Goal: Information Seeking & Learning: Learn about a topic

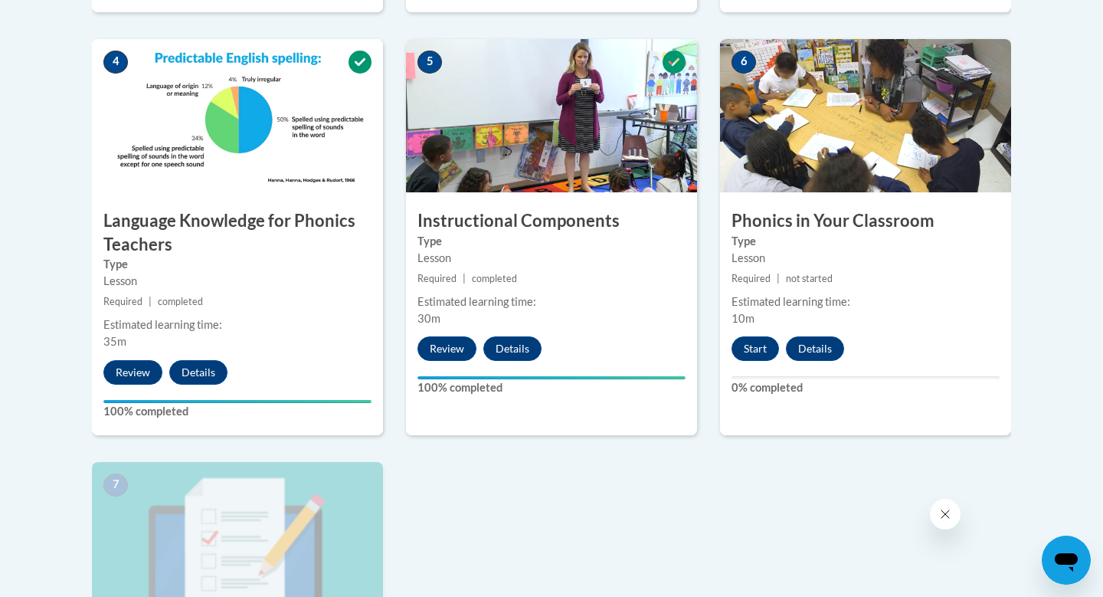
scroll to position [892, 0]
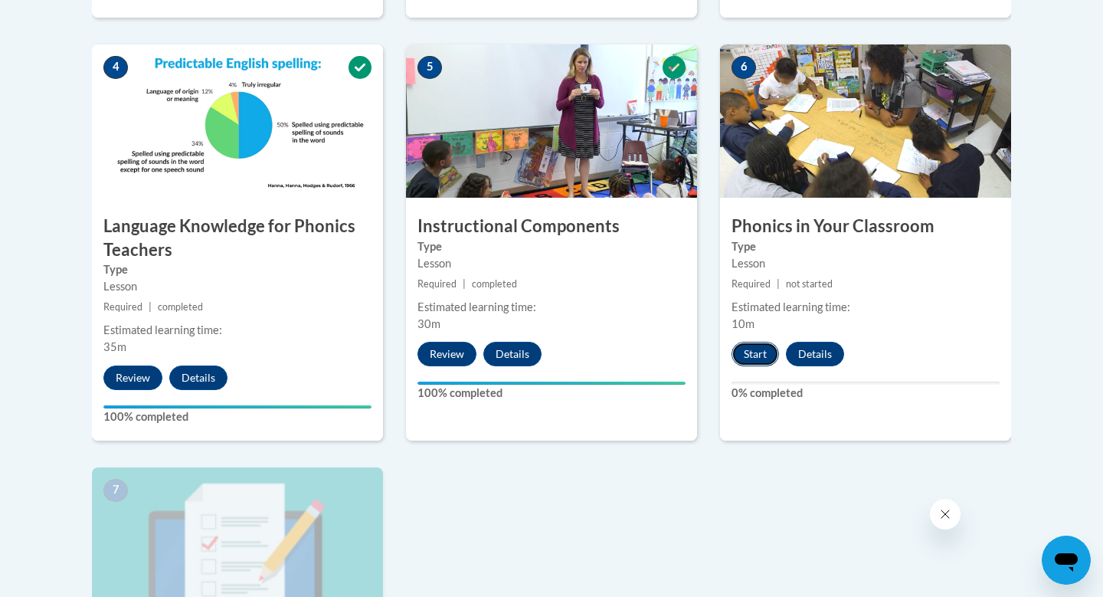
click at [755, 348] on button "Start" at bounding box center [755, 354] width 47 height 25
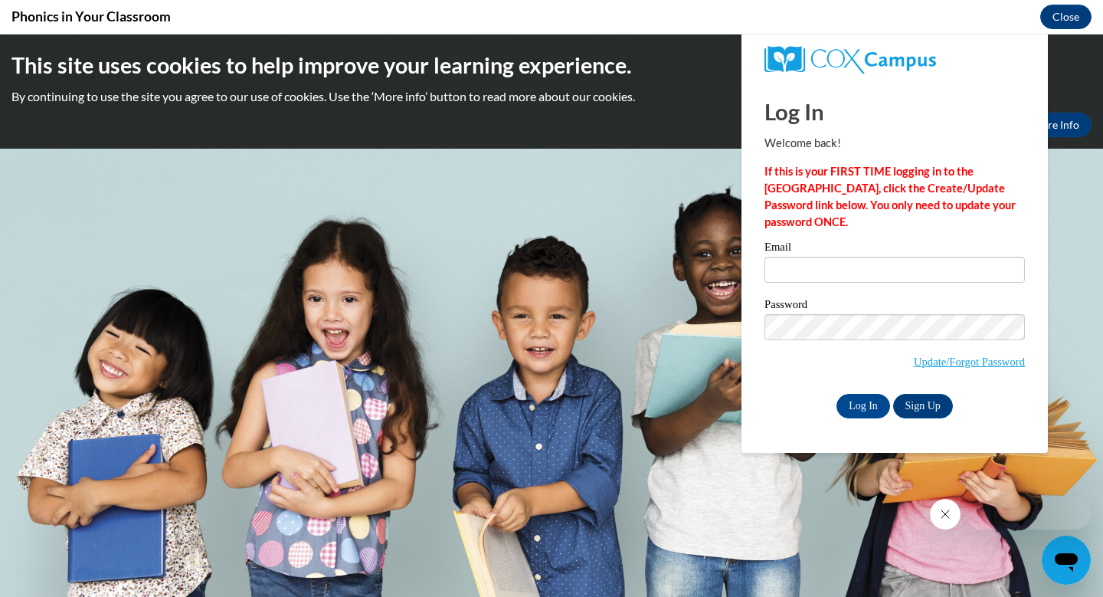
scroll to position [0, 0]
type input "samantha.jay.phillips@gmail.com"
click at [857, 404] on input "Log In" at bounding box center [864, 406] width 54 height 25
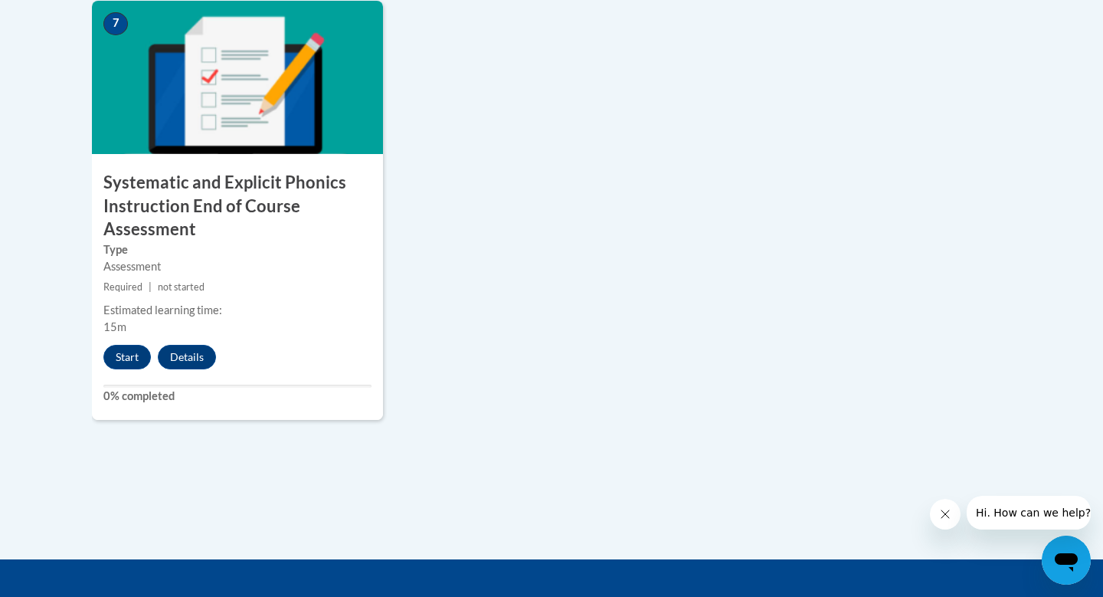
scroll to position [1377, 0]
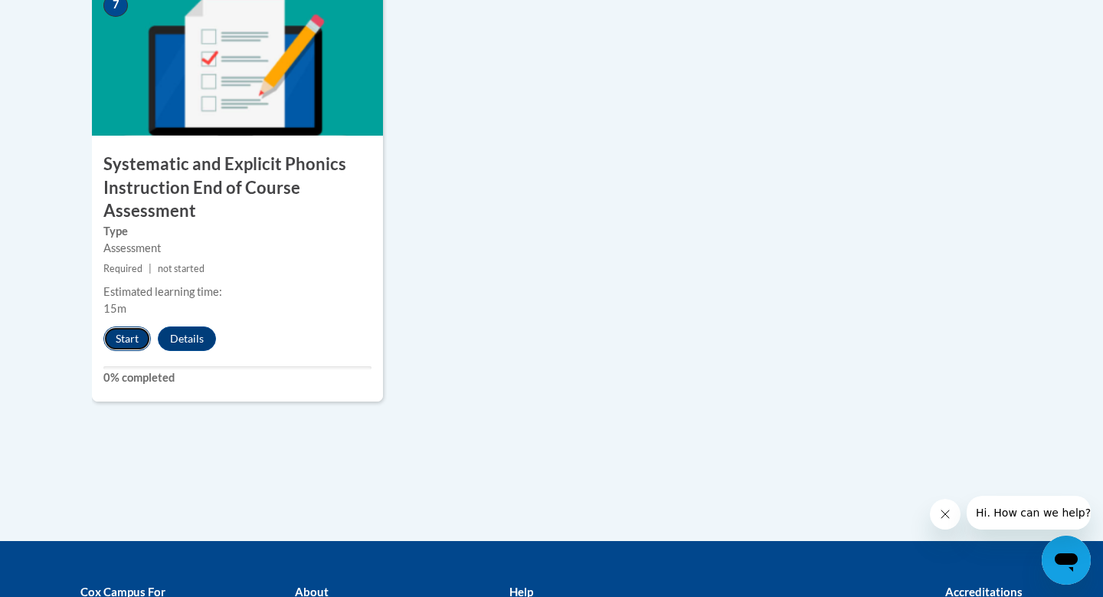
click at [128, 345] on button "Start" at bounding box center [126, 338] width 47 height 25
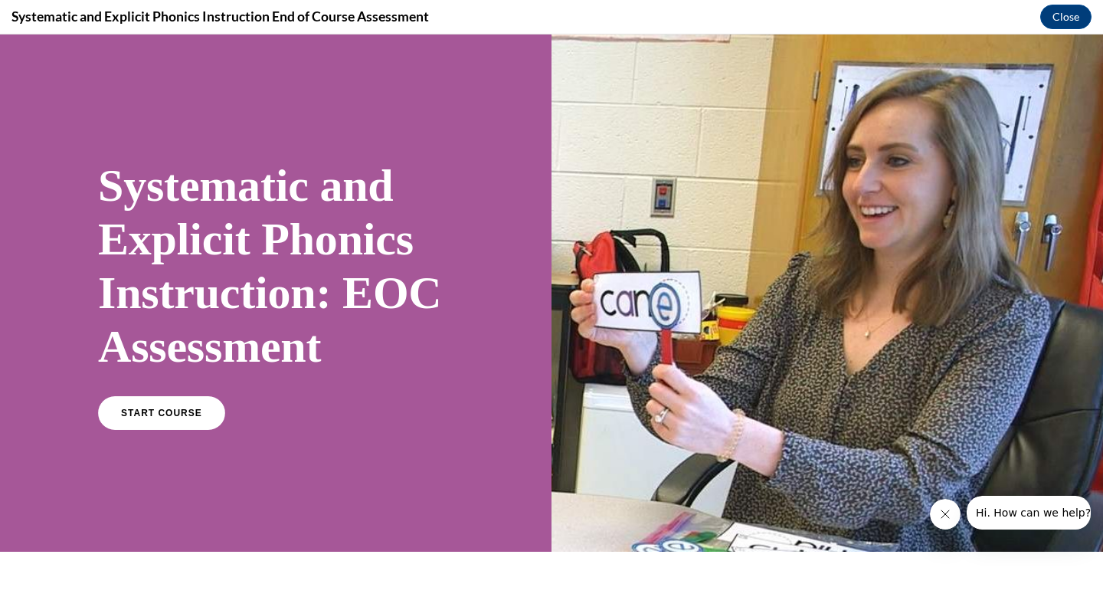
scroll to position [0, 0]
click at [200, 411] on link "START COURSE" at bounding box center [161, 412] width 133 height 35
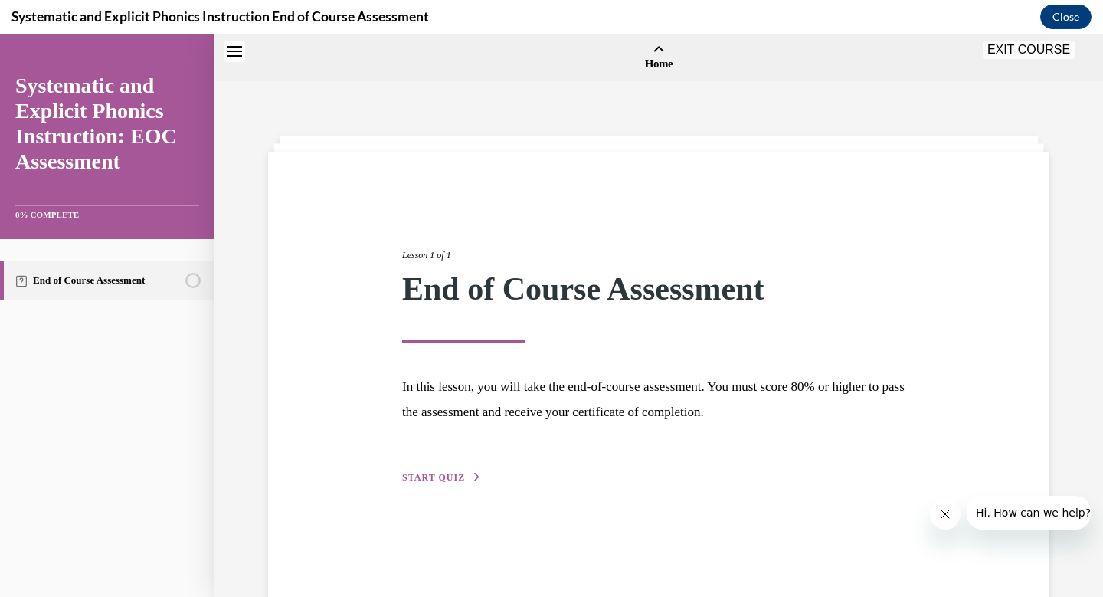
scroll to position [47, 0]
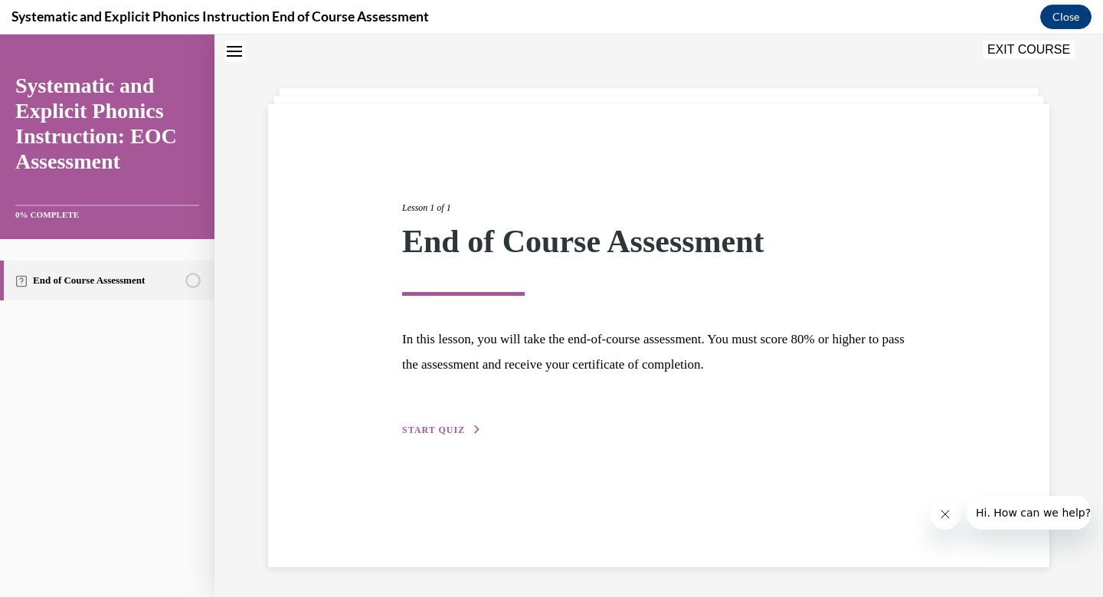
click at [457, 426] on span "START QUIZ" at bounding box center [433, 429] width 63 height 11
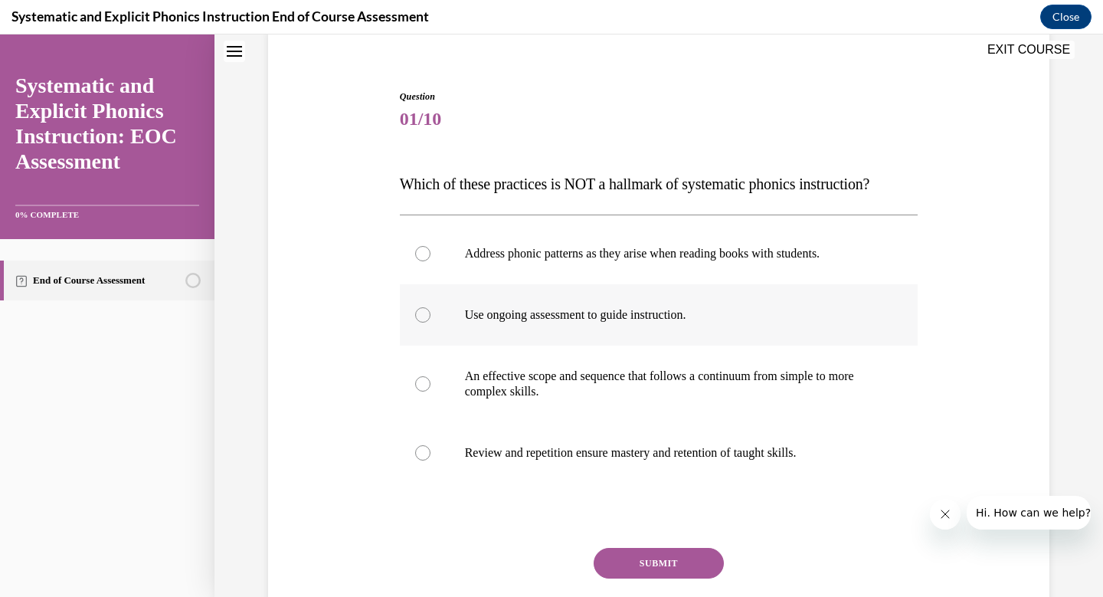
scroll to position [135, 0]
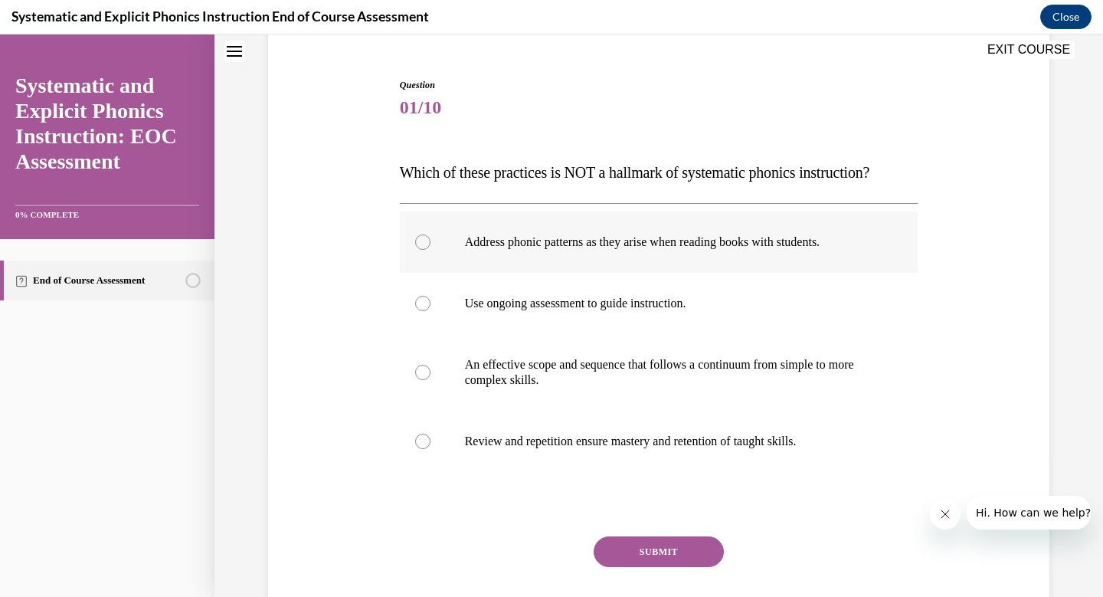
click at [602, 235] on p "Address phonic patterns as they arise when reading books with students." at bounding box center [672, 241] width 415 height 15
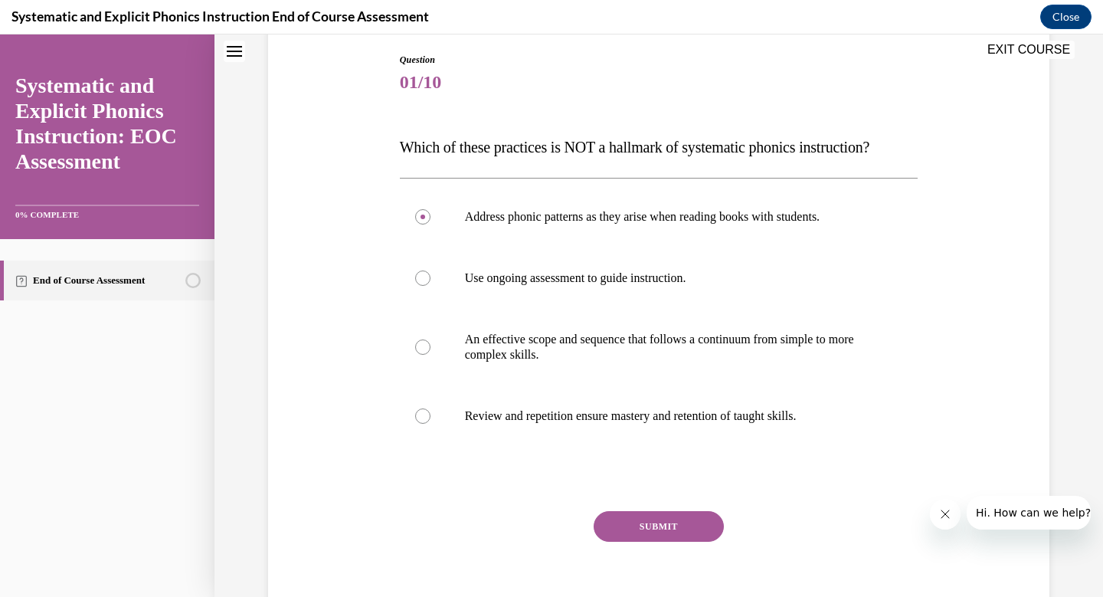
click at [664, 519] on button "SUBMIT" at bounding box center [659, 526] width 130 height 31
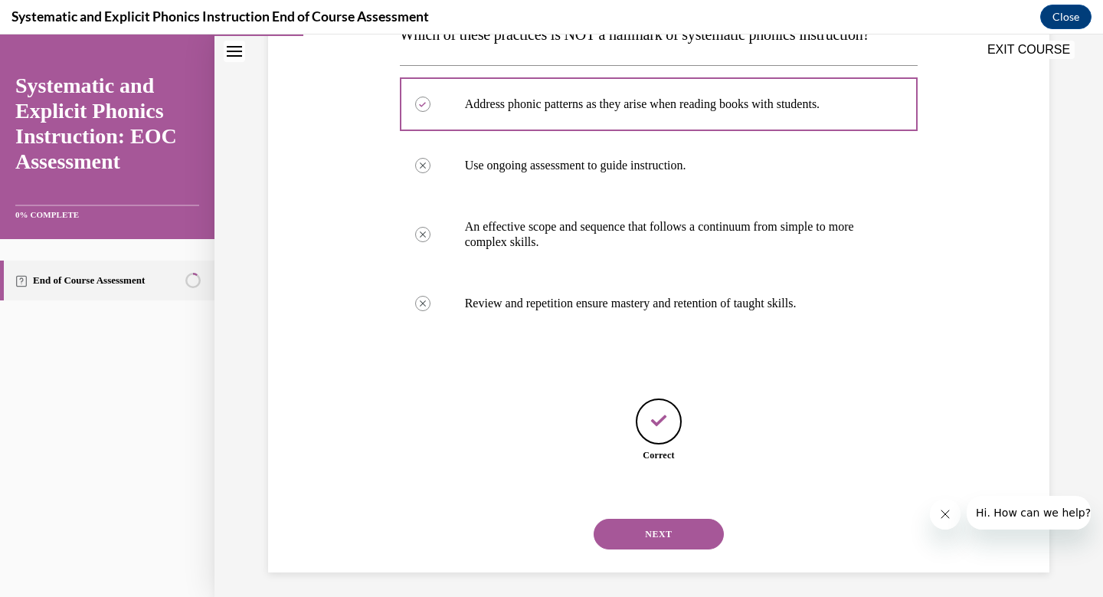
scroll to position [279, 0]
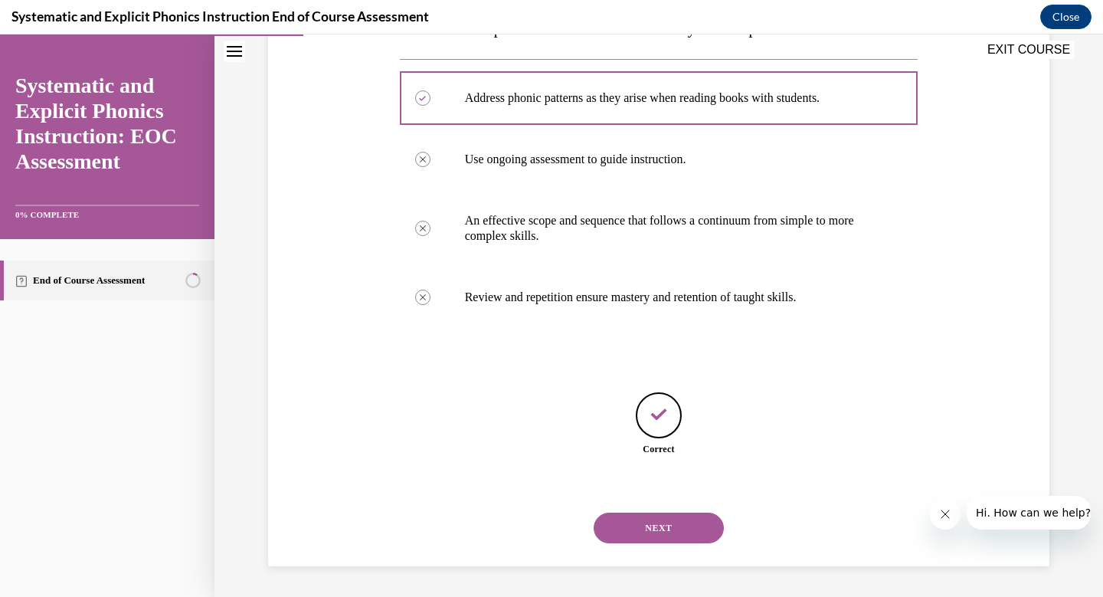
click at [660, 521] on button "NEXT" at bounding box center [659, 527] width 130 height 31
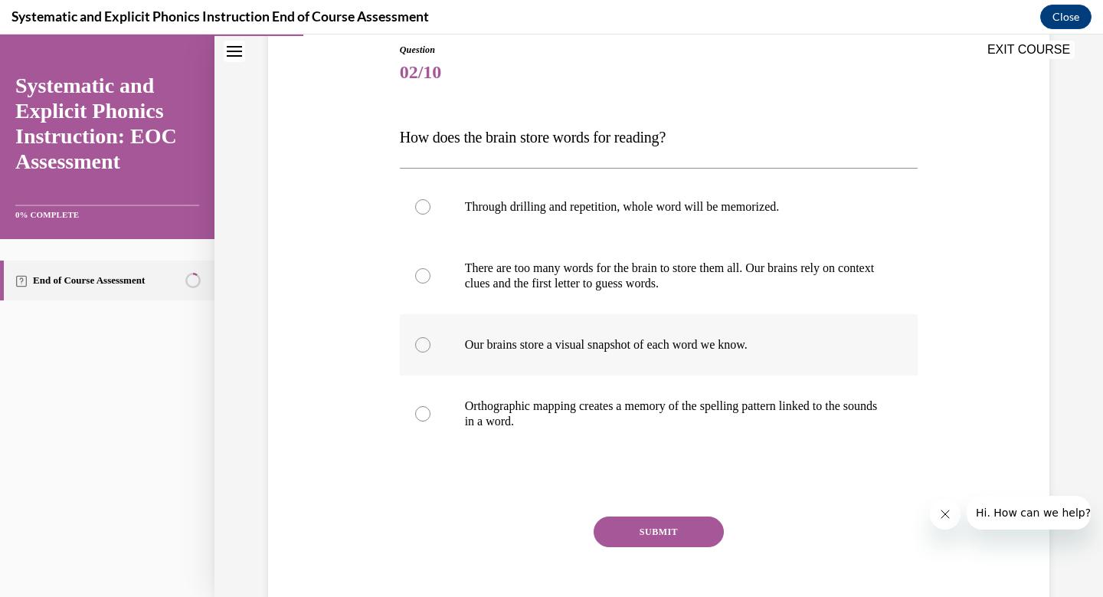
scroll to position [172, 0]
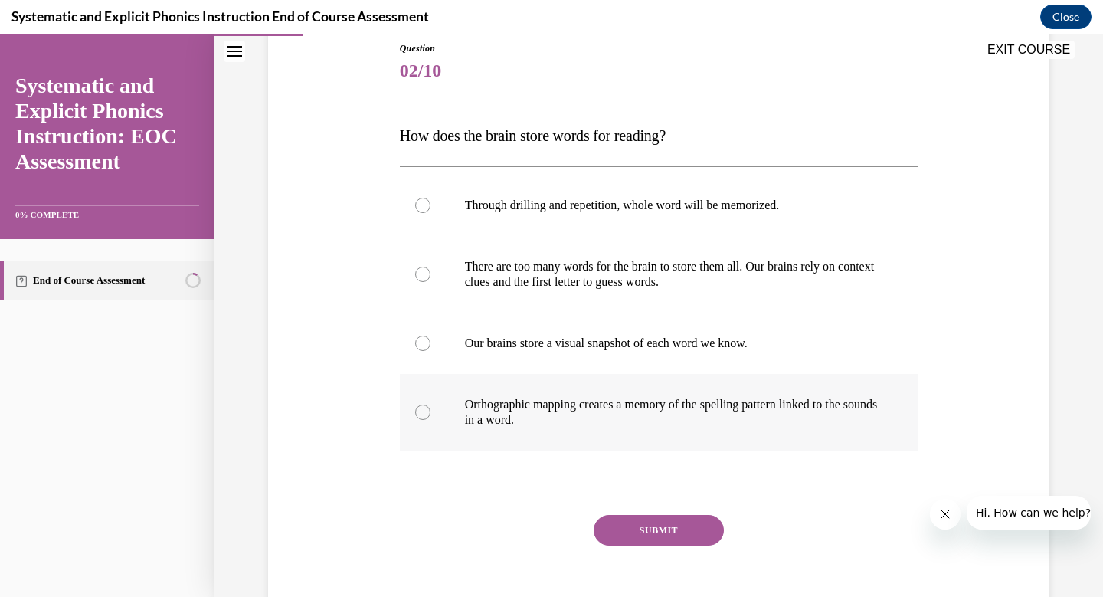
click at [615, 403] on p "Orthographic mapping creates a memory of the spelling pattern linked to the sou…" at bounding box center [672, 412] width 415 height 31
click at [660, 545] on button "SUBMIT" at bounding box center [659, 530] width 130 height 31
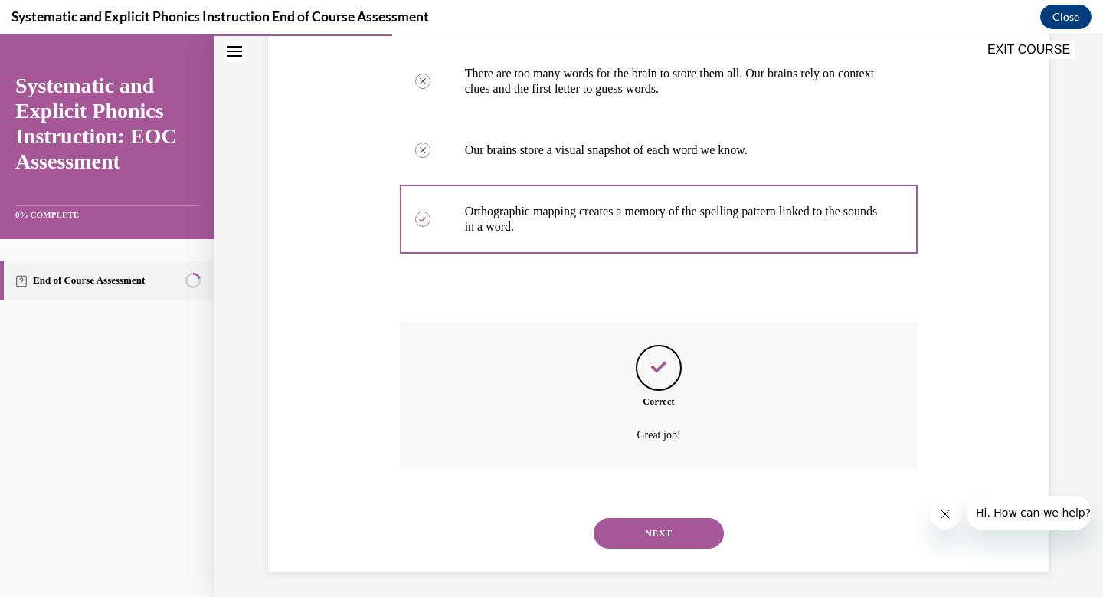
scroll to position [370, 0]
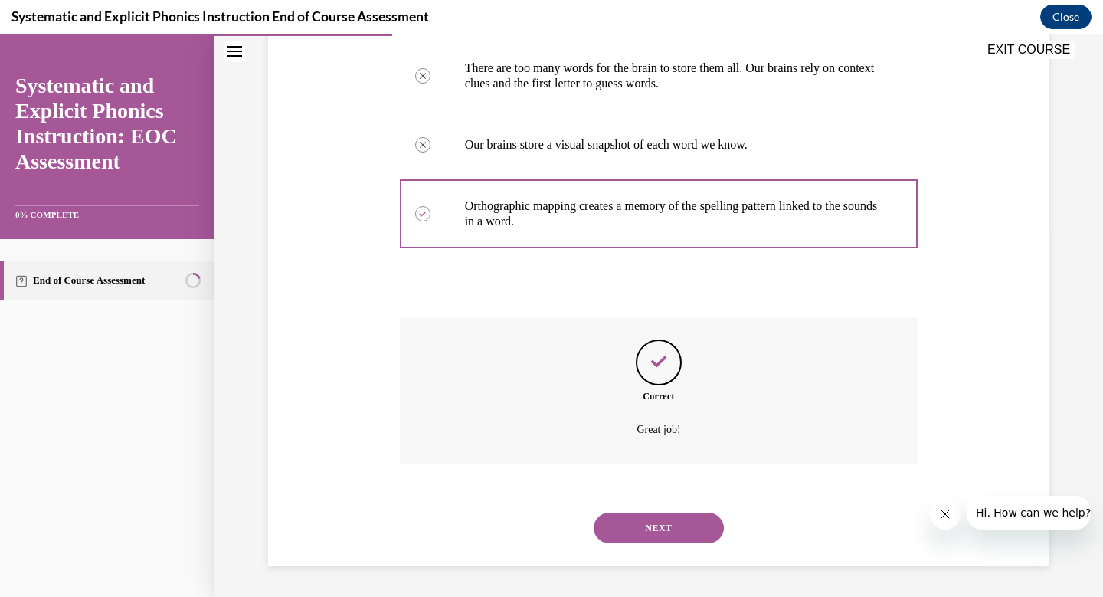
click at [676, 516] on button "NEXT" at bounding box center [659, 527] width 130 height 31
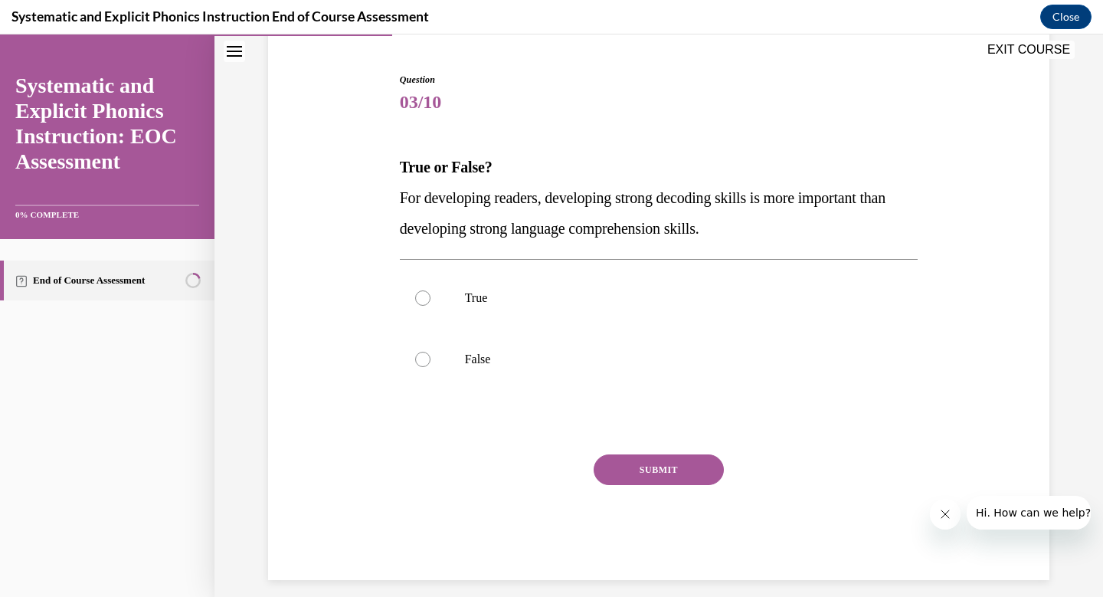
scroll to position [121, 0]
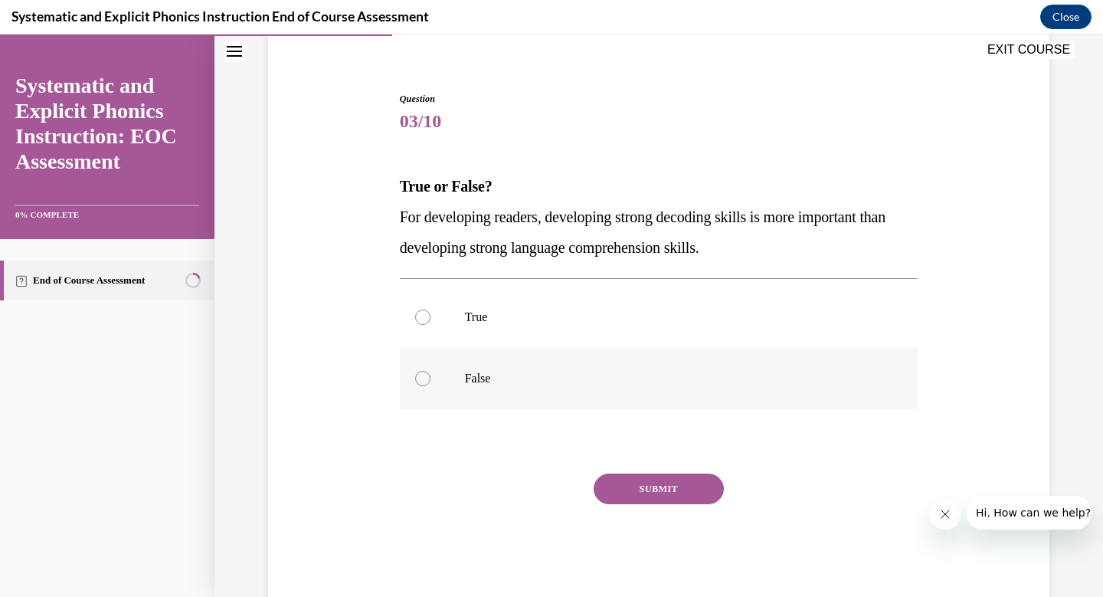
click at [523, 390] on div at bounding box center [659, 378] width 519 height 61
click at [639, 485] on button "SUBMIT" at bounding box center [659, 488] width 130 height 31
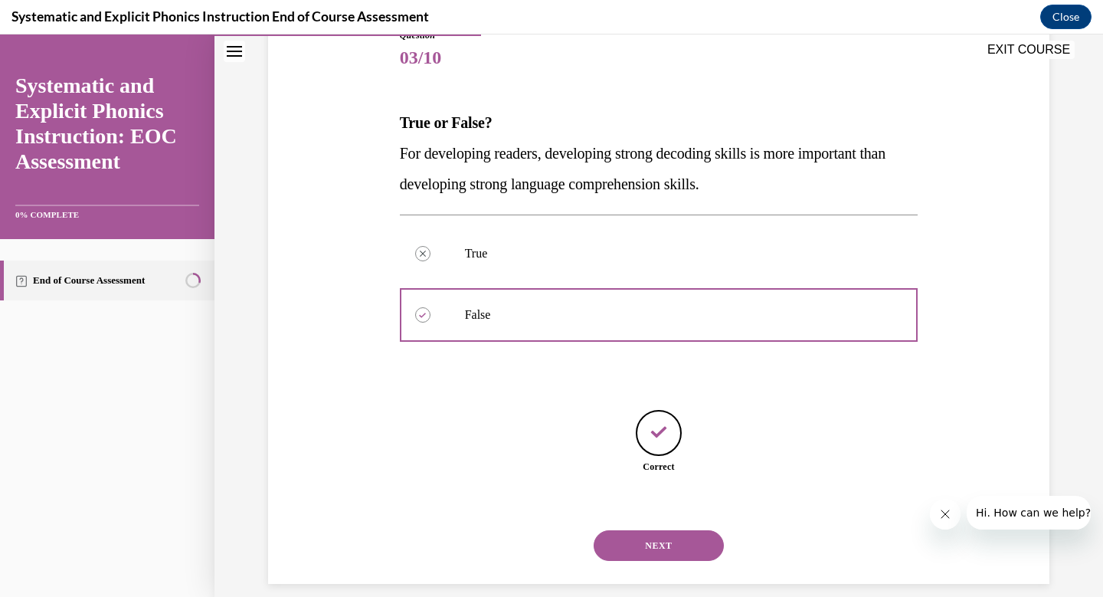
scroll to position [202, 0]
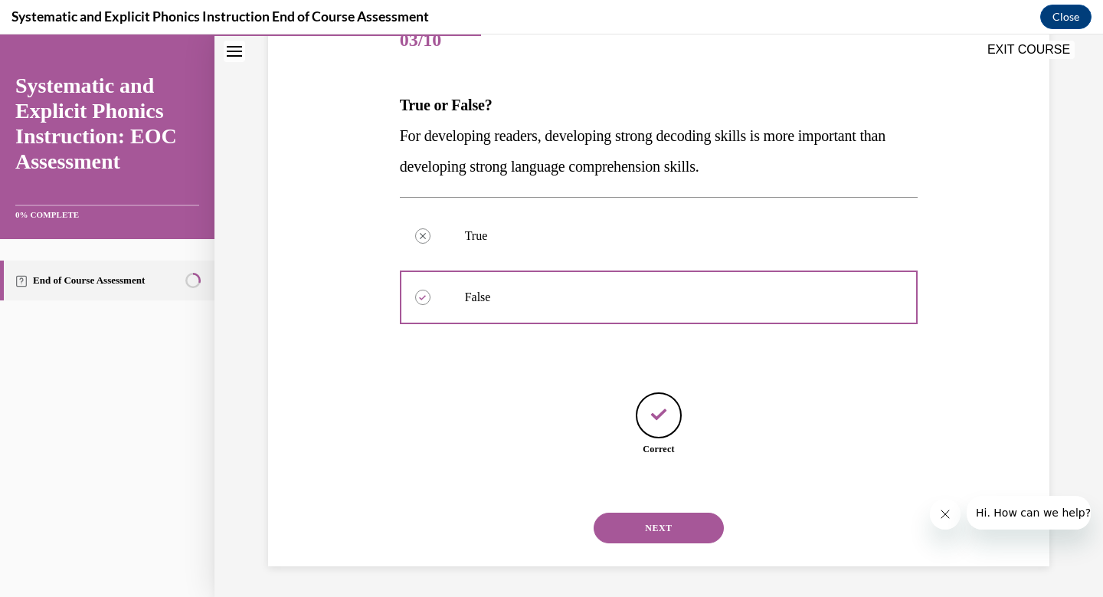
click at [666, 534] on button "NEXT" at bounding box center [659, 527] width 130 height 31
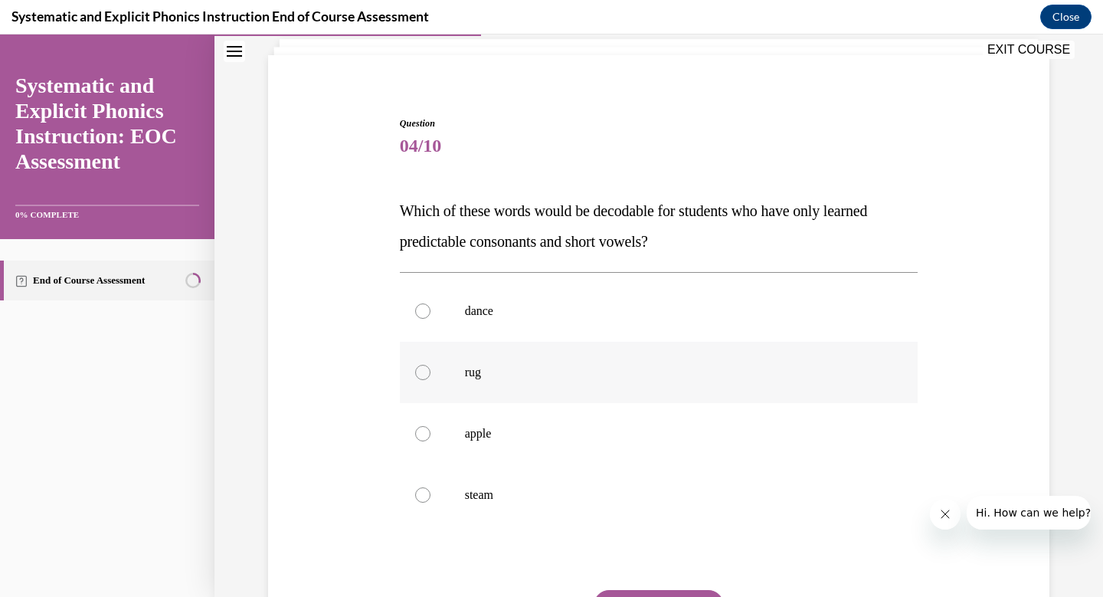
scroll to position [90, 0]
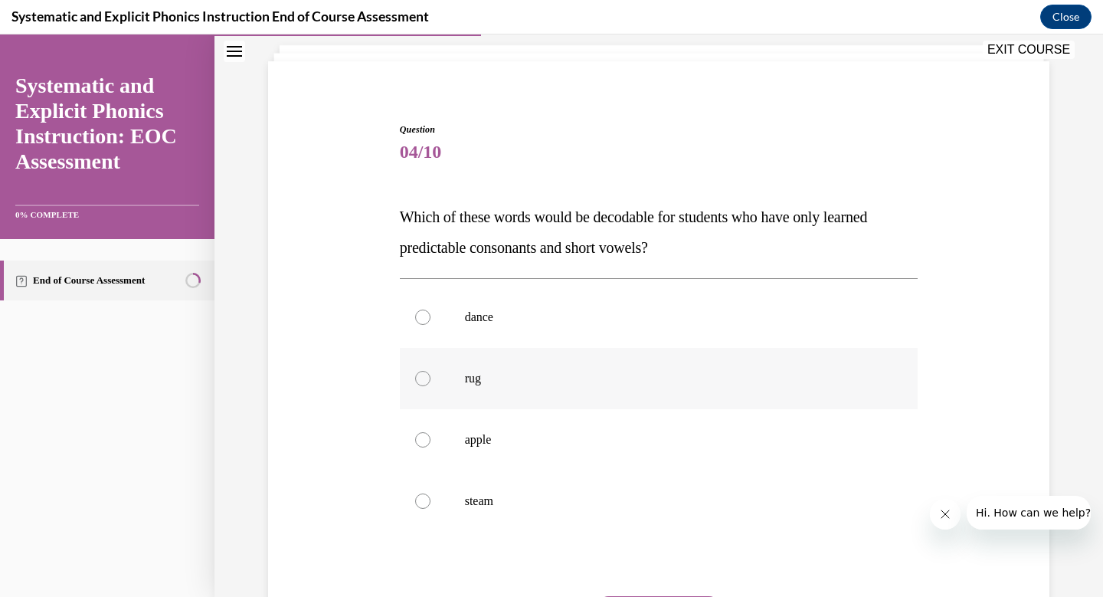
click at [448, 398] on div at bounding box center [659, 378] width 519 height 61
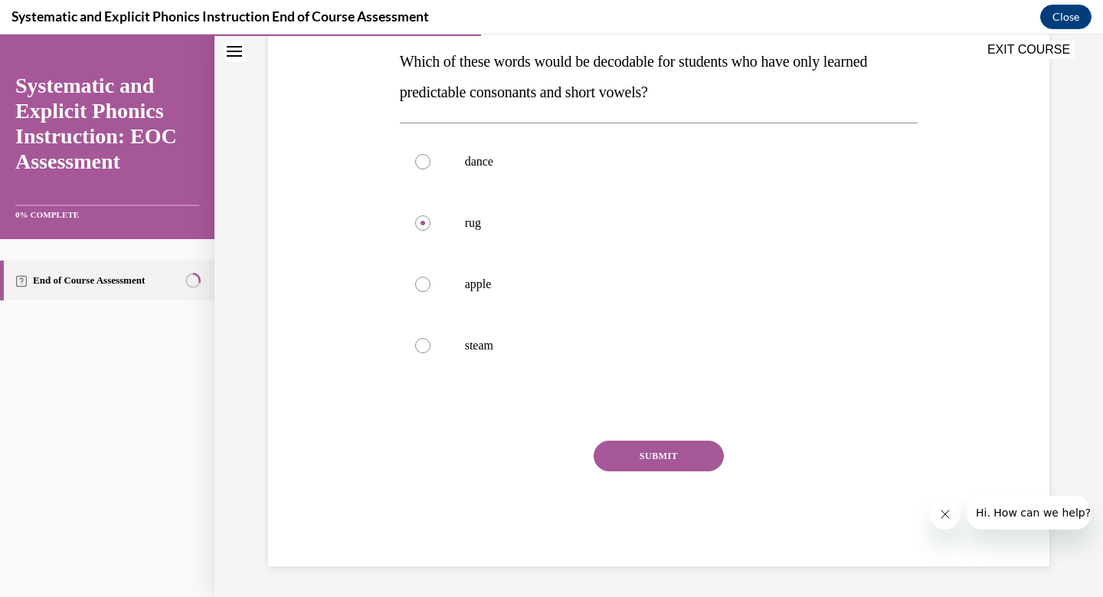
click at [629, 449] on button "SUBMIT" at bounding box center [659, 455] width 130 height 31
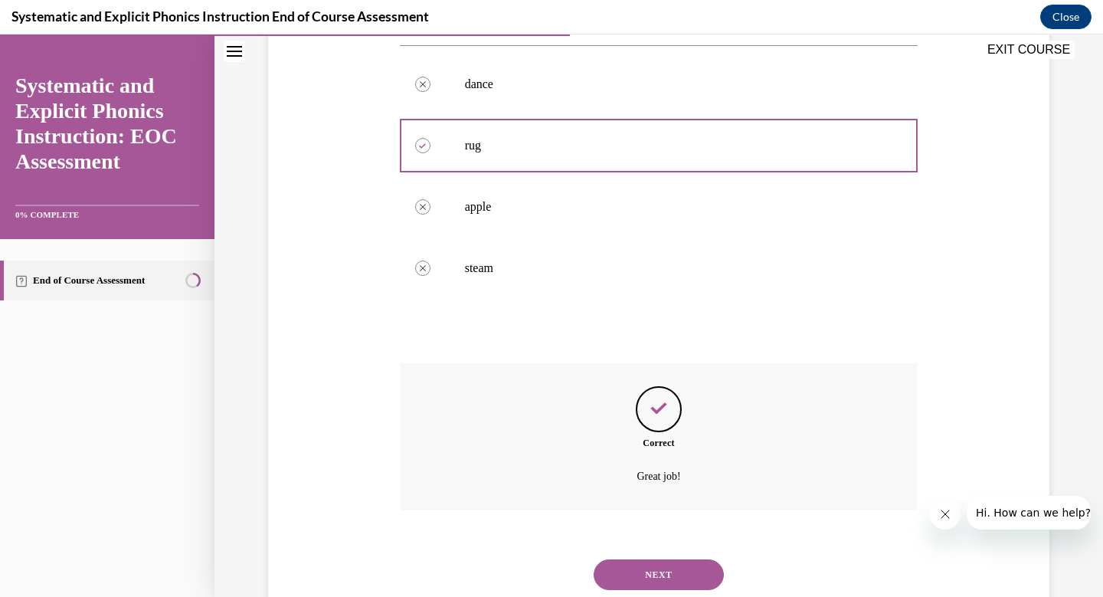
scroll to position [370, 0]
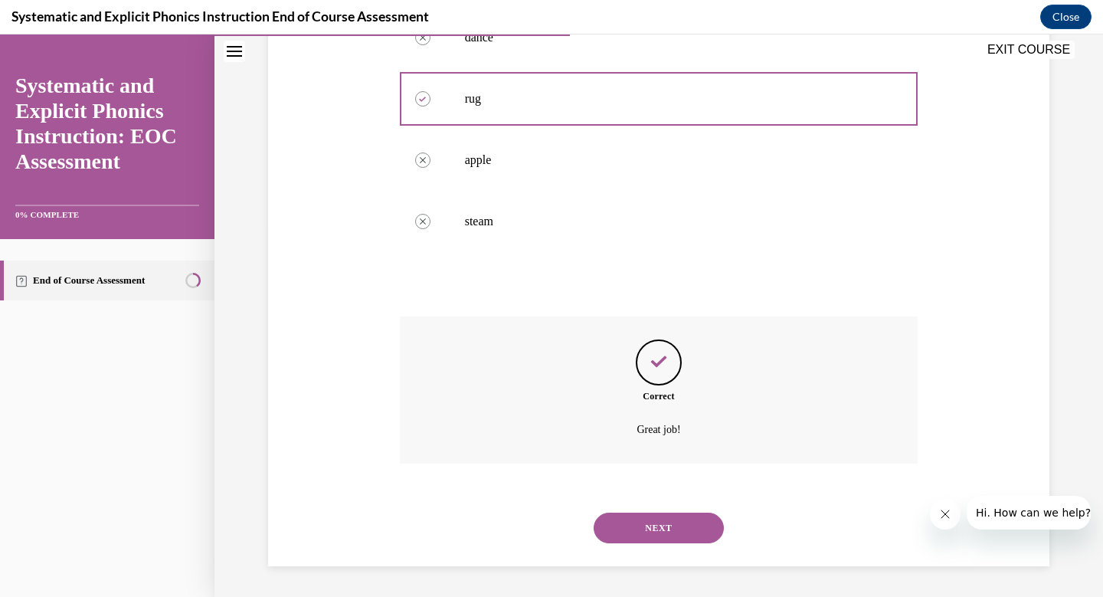
click at [639, 513] on button "NEXT" at bounding box center [659, 527] width 130 height 31
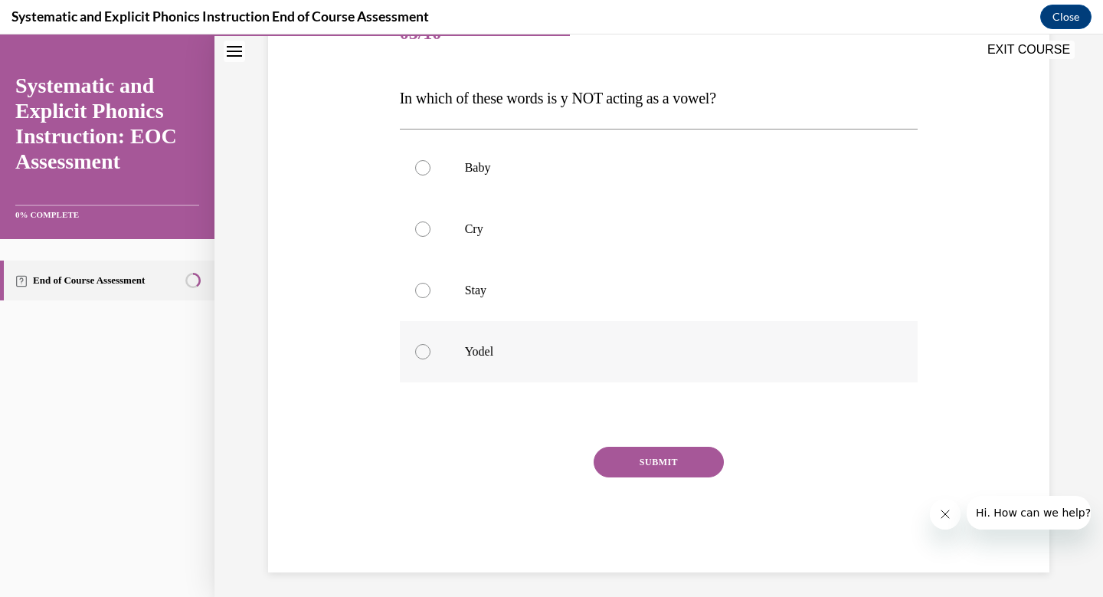
scroll to position [215, 0]
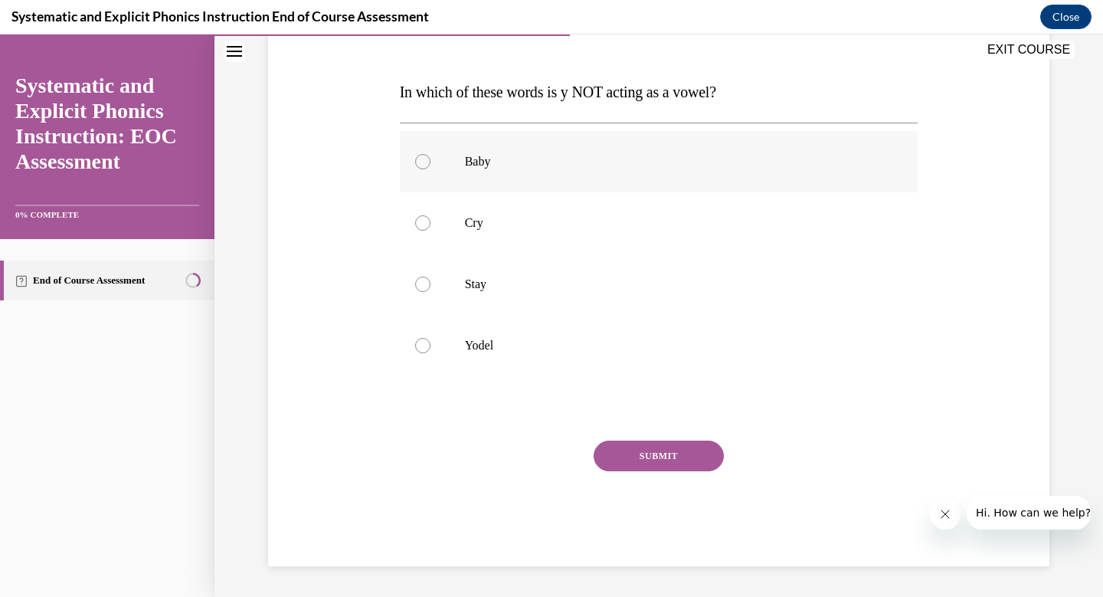
click at [518, 134] on div at bounding box center [659, 161] width 519 height 61
click at [537, 227] on p "Cry" at bounding box center [672, 222] width 415 height 15
click at [656, 472] on div "SUBMIT" at bounding box center [659, 478] width 519 height 77
click at [656, 467] on button "SUBMIT" at bounding box center [659, 455] width 130 height 31
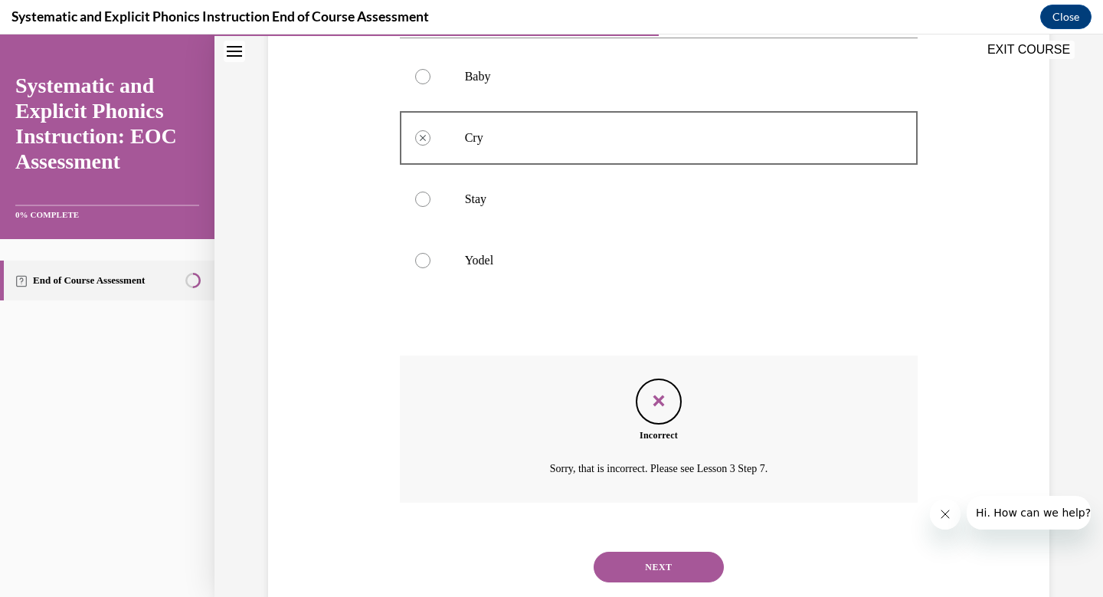
scroll to position [339, 0]
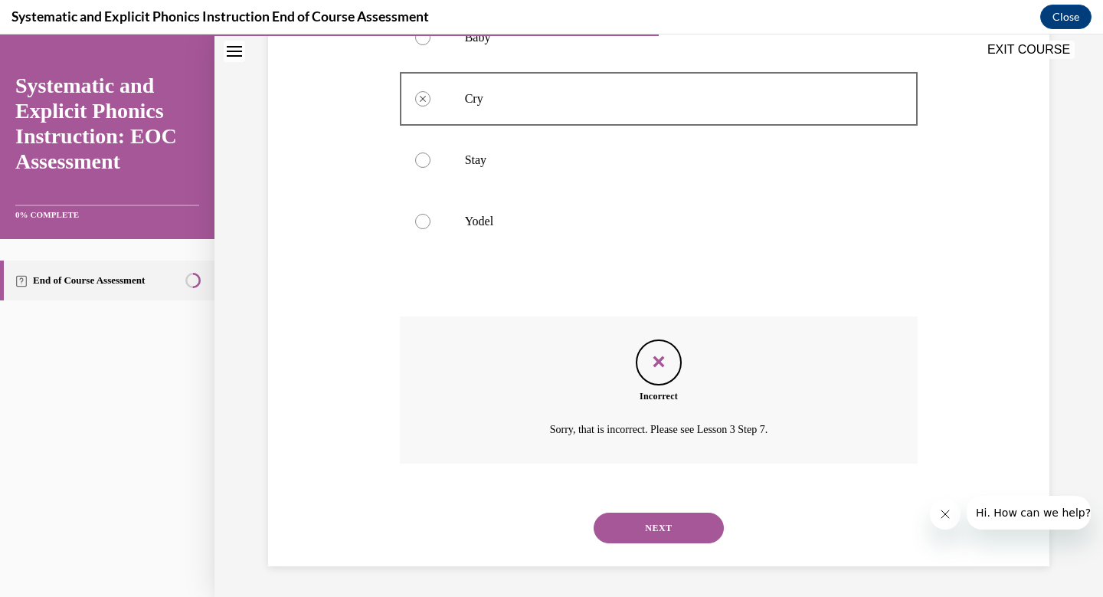
click at [649, 529] on button "NEXT" at bounding box center [659, 527] width 130 height 31
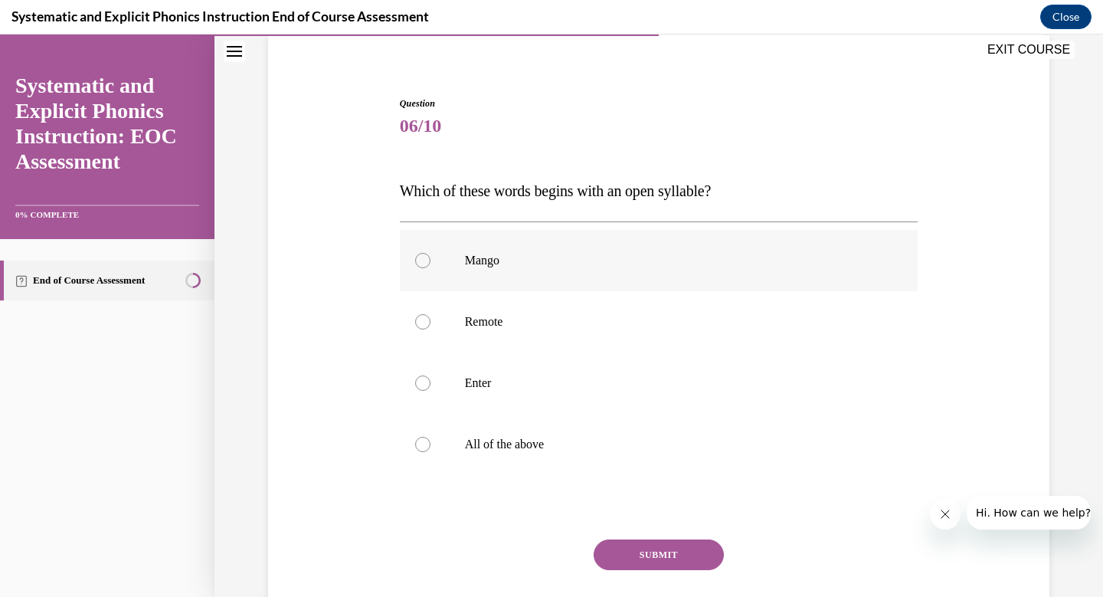
scroll to position [125, 0]
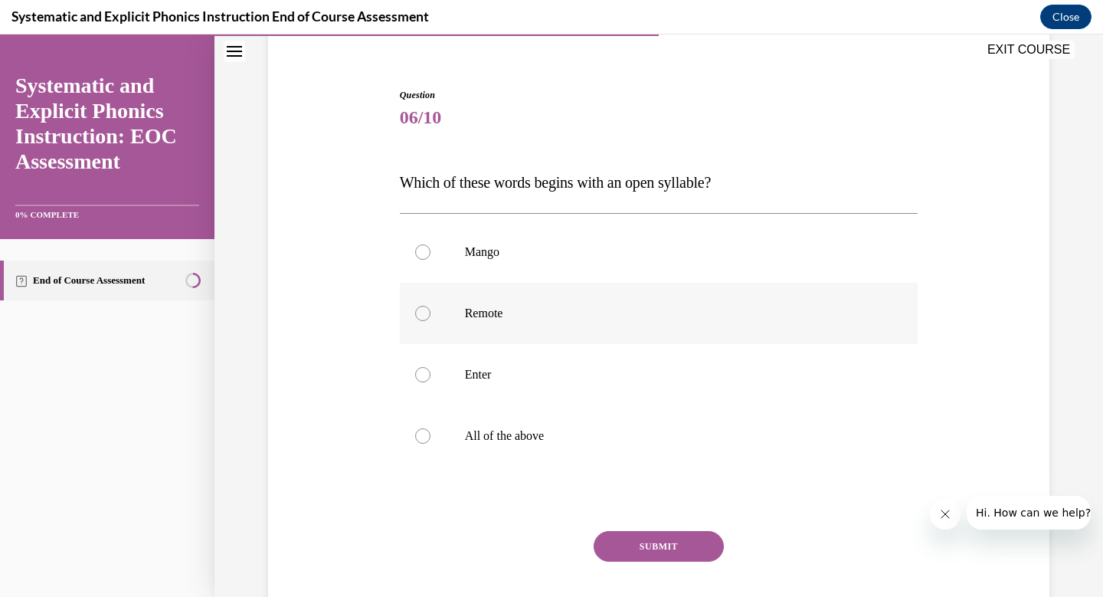
click at [496, 320] on p "Remote" at bounding box center [672, 313] width 415 height 15
click at [660, 547] on button "SUBMIT" at bounding box center [659, 546] width 130 height 31
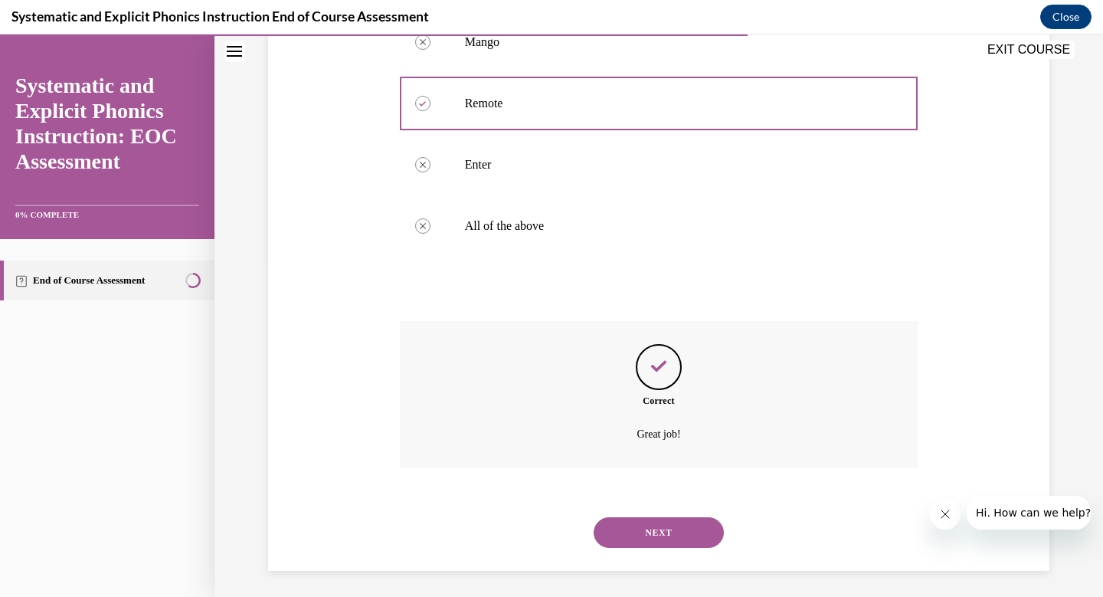
scroll to position [339, 0]
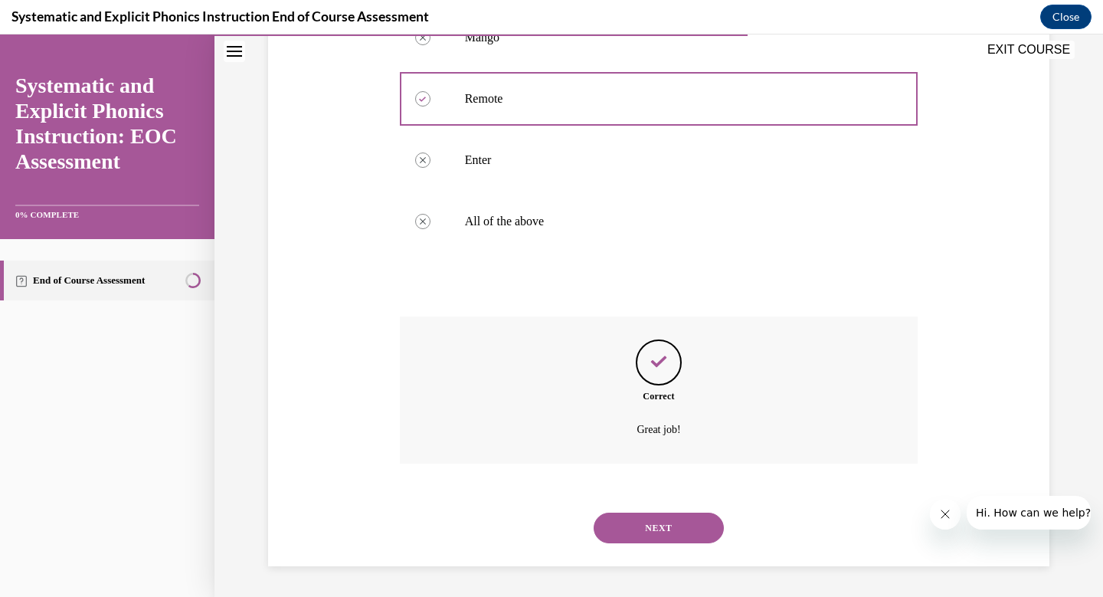
click at [653, 547] on div "NEXT" at bounding box center [659, 527] width 519 height 61
click at [653, 532] on button "NEXT" at bounding box center [659, 527] width 130 height 31
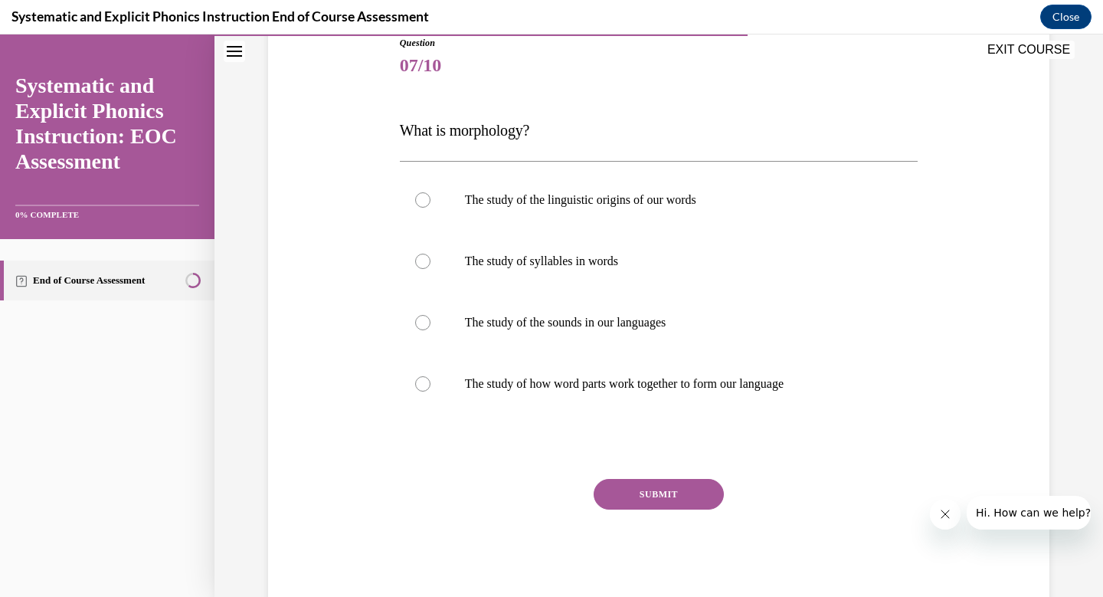
scroll to position [142, 0]
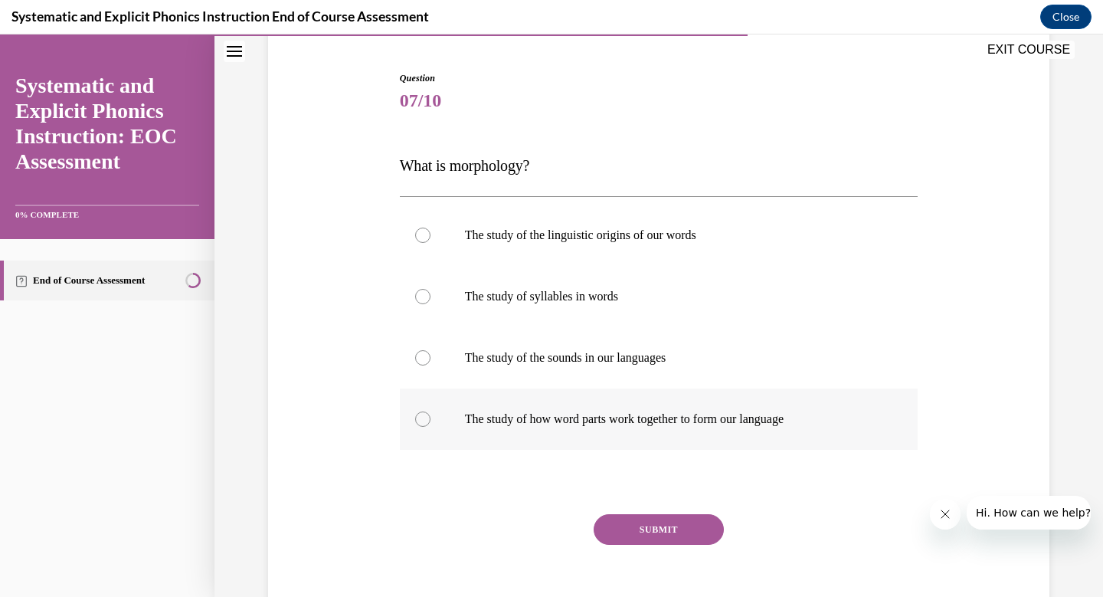
click at [618, 395] on div at bounding box center [659, 418] width 519 height 61
click at [646, 526] on button "SUBMIT" at bounding box center [659, 529] width 130 height 31
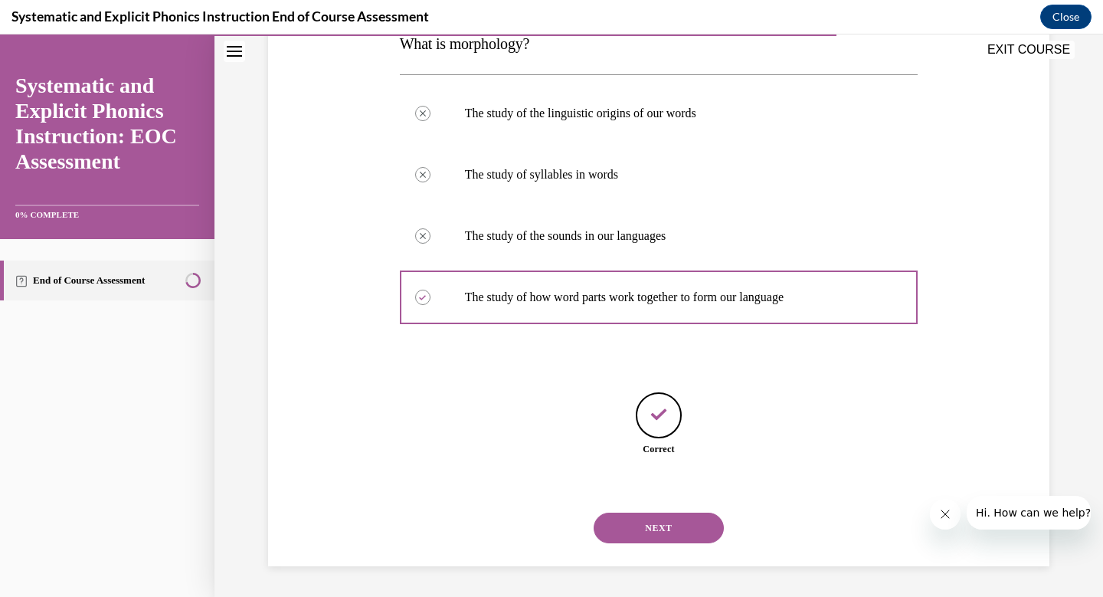
click at [652, 537] on button "NEXT" at bounding box center [659, 527] width 130 height 31
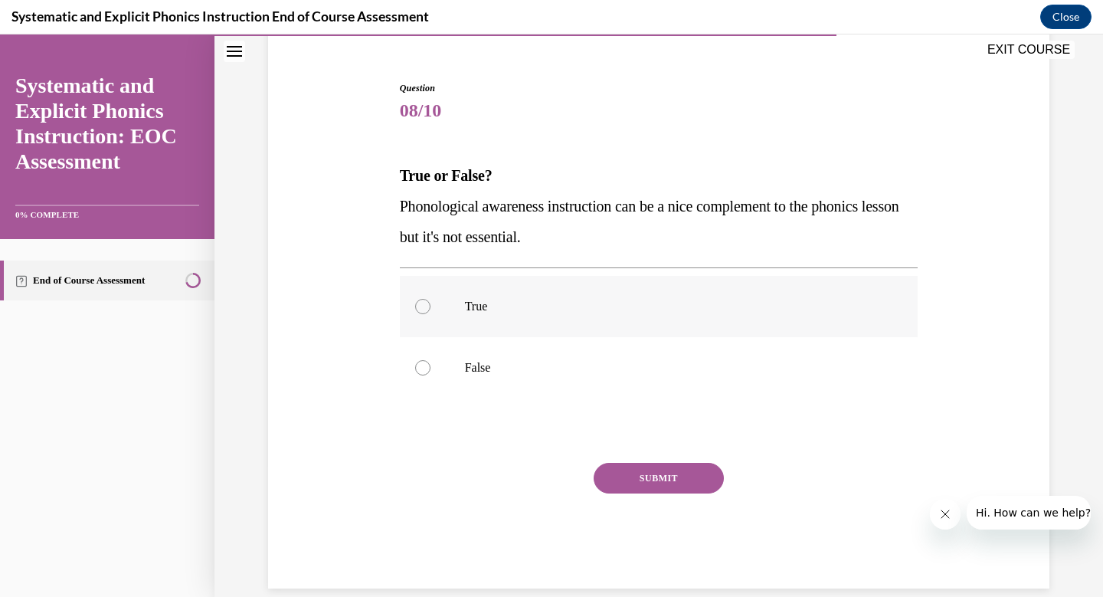
scroll to position [126, 0]
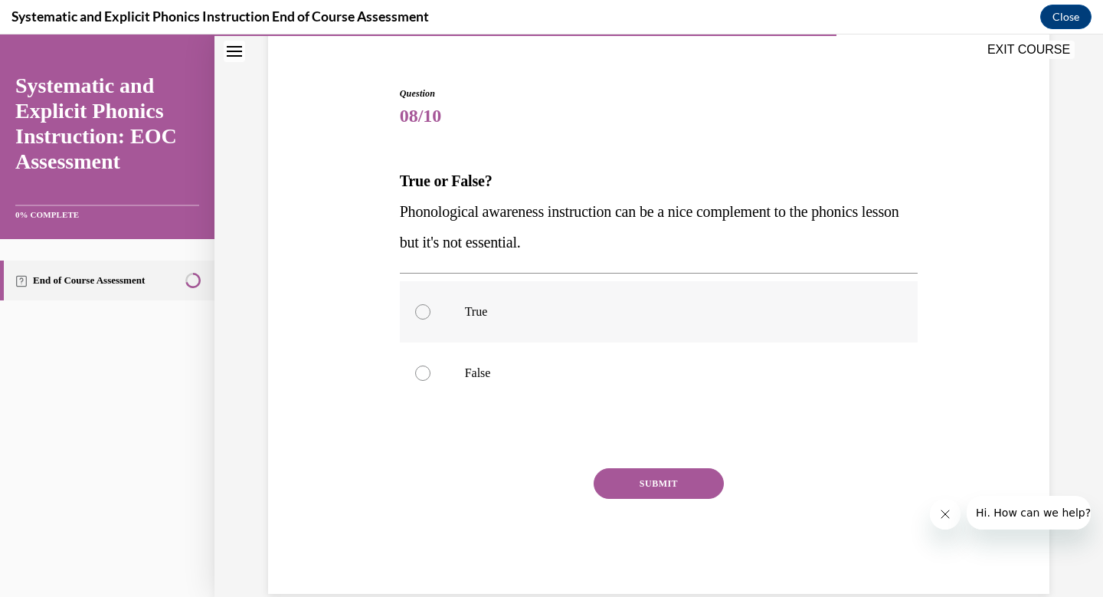
click at [524, 319] on p "True" at bounding box center [672, 311] width 415 height 15
click at [523, 356] on div at bounding box center [659, 372] width 519 height 61
click at [641, 483] on button "SUBMIT" at bounding box center [659, 483] width 130 height 31
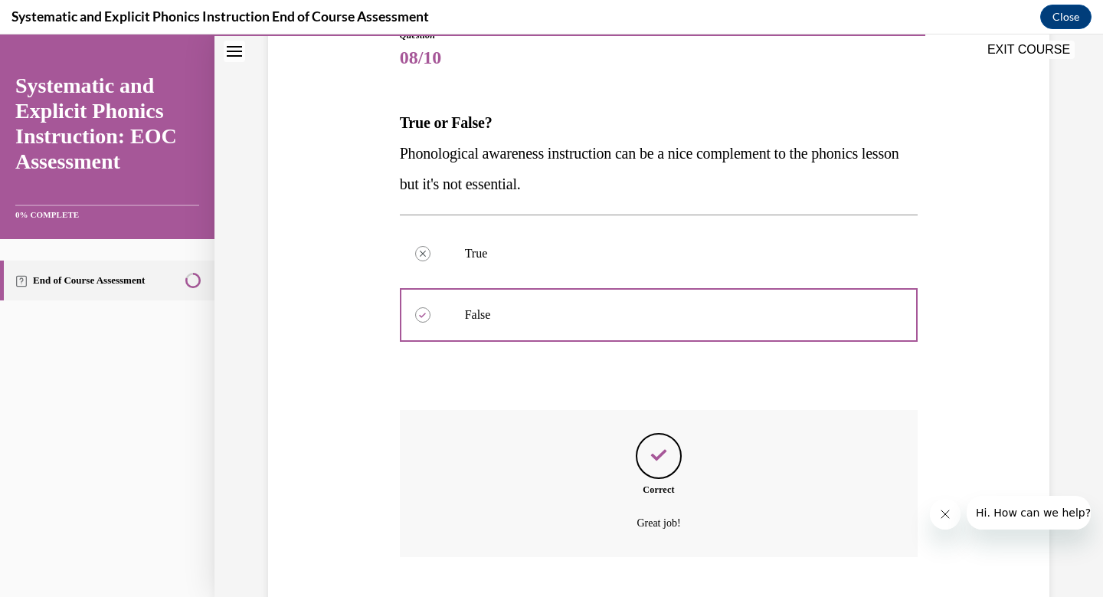
scroll to position [278, 0]
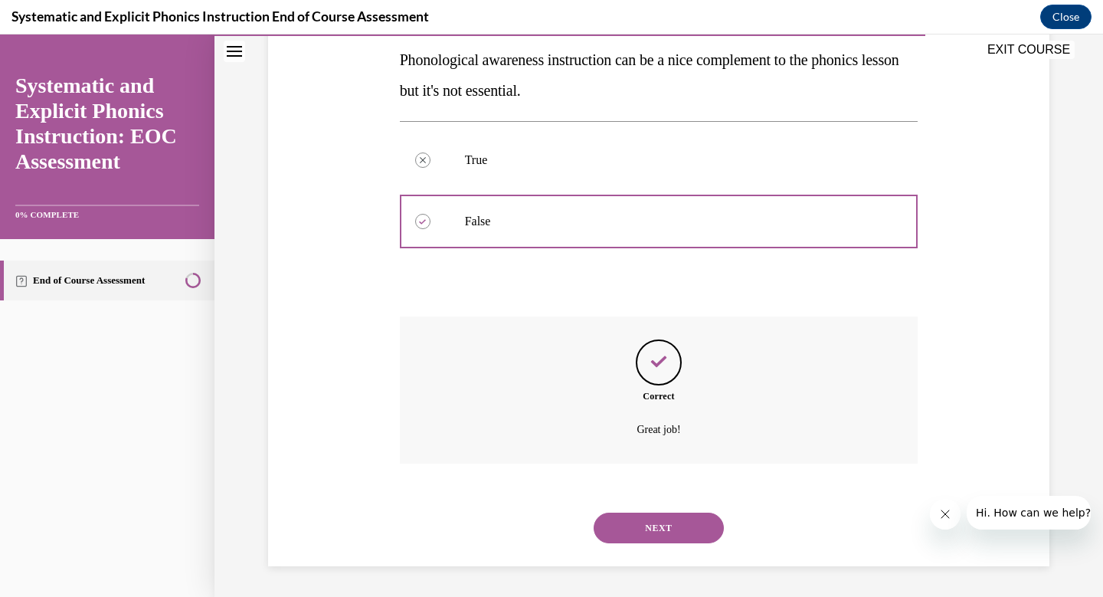
click at [645, 522] on button "NEXT" at bounding box center [659, 527] width 130 height 31
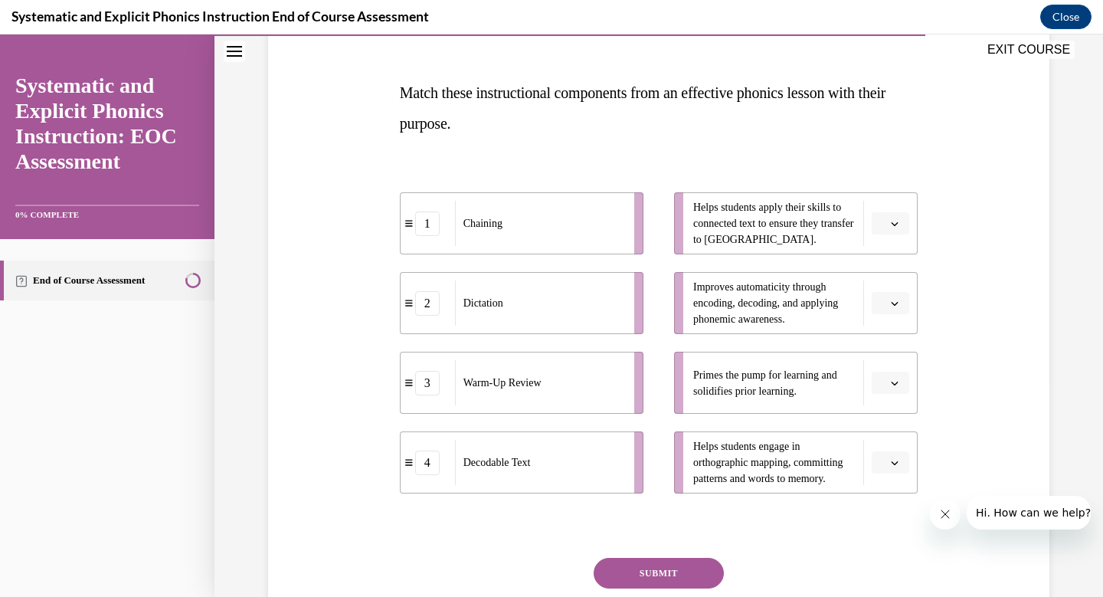
scroll to position [224, 0]
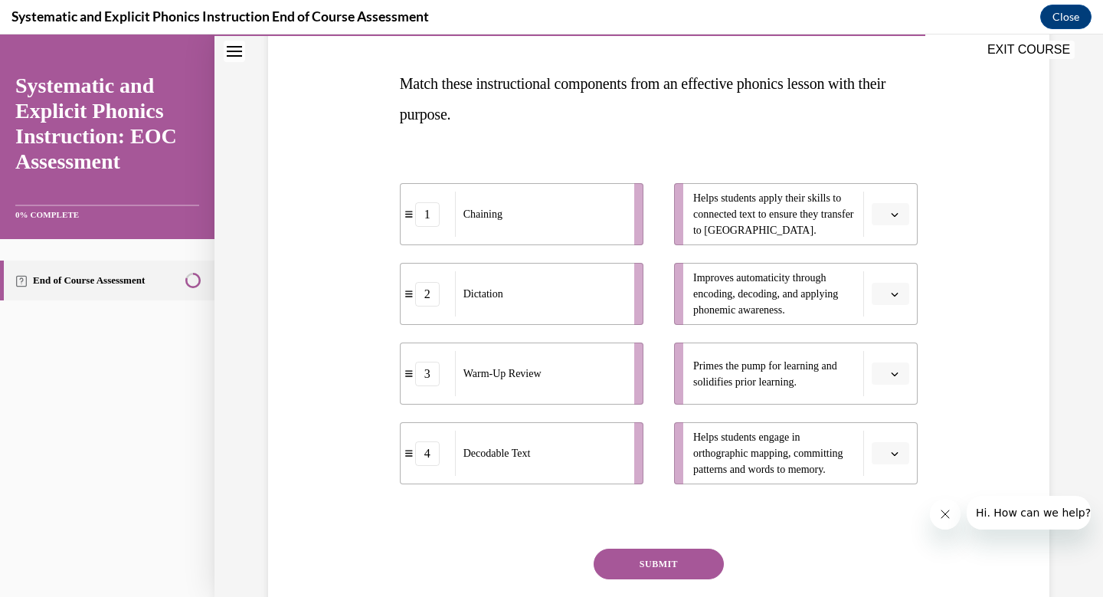
click at [896, 217] on icon "button" at bounding box center [895, 215] width 8 height 8
click at [895, 286] on div "1" at bounding box center [888, 279] width 38 height 31
click at [894, 286] on button "button" at bounding box center [891, 294] width 38 height 23
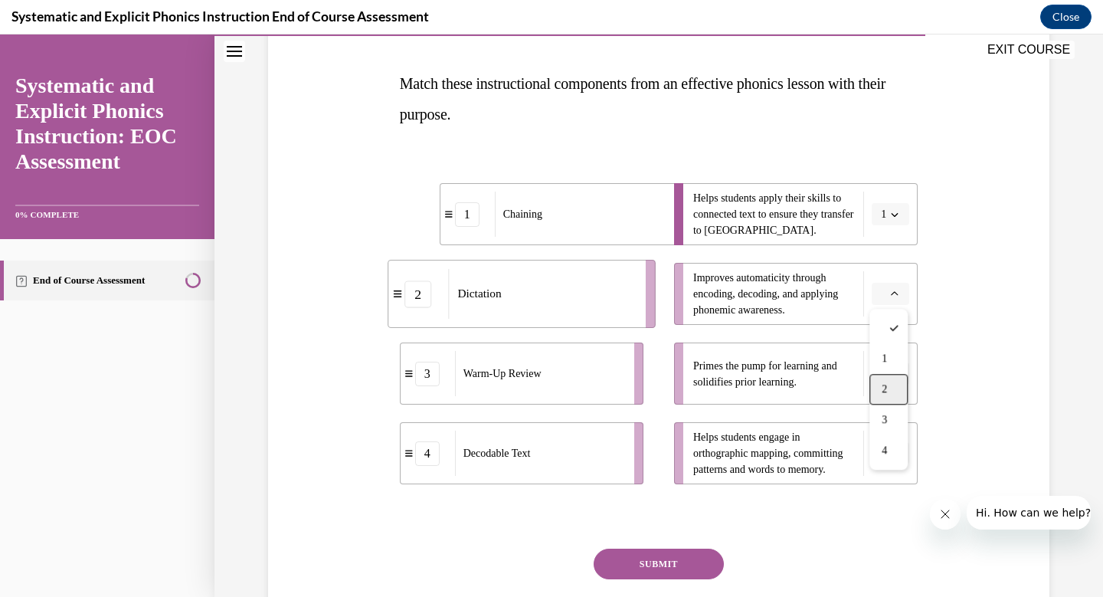
click at [889, 395] on div "2" at bounding box center [888, 389] width 38 height 31
click at [889, 395] on li "Primes the pump for learning and solidifies prior learning." at bounding box center [796, 373] width 244 height 62
click at [892, 385] on li "Primes the pump for learning and solidifies prior learning." at bounding box center [796, 373] width 244 height 62
click at [892, 375] on icon "button" at bounding box center [895, 374] width 8 height 8
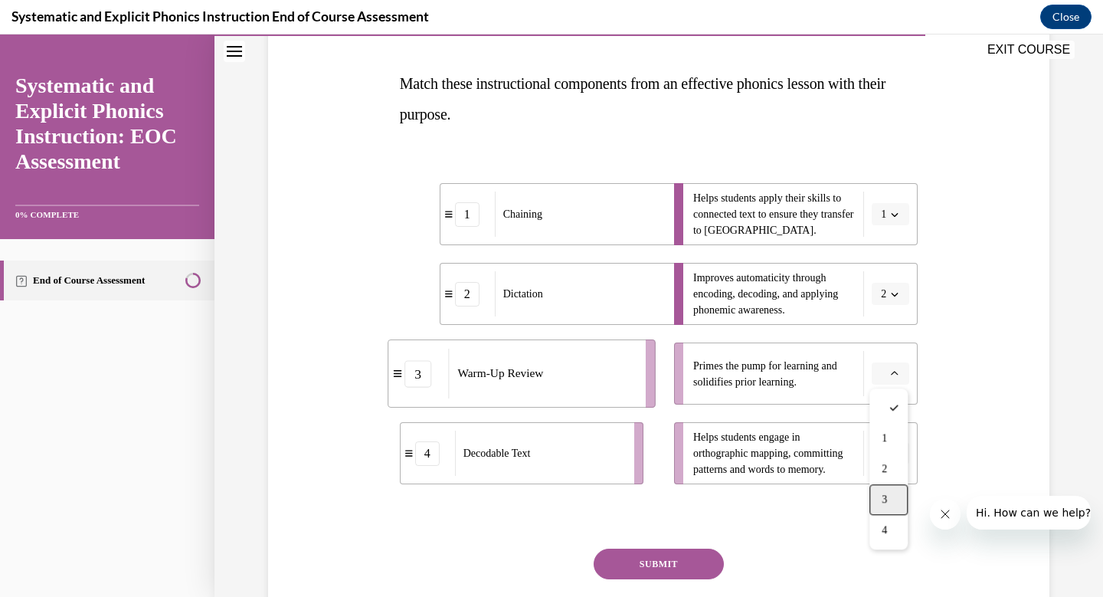
click at [892, 491] on div "3" at bounding box center [888, 499] width 38 height 31
click at [890, 440] on li "Helps students engage in orthographic mapping, committing patterns and words to…" at bounding box center [796, 453] width 244 height 62
click at [890, 448] on span "button" at bounding box center [894, 453] width 11 height 11
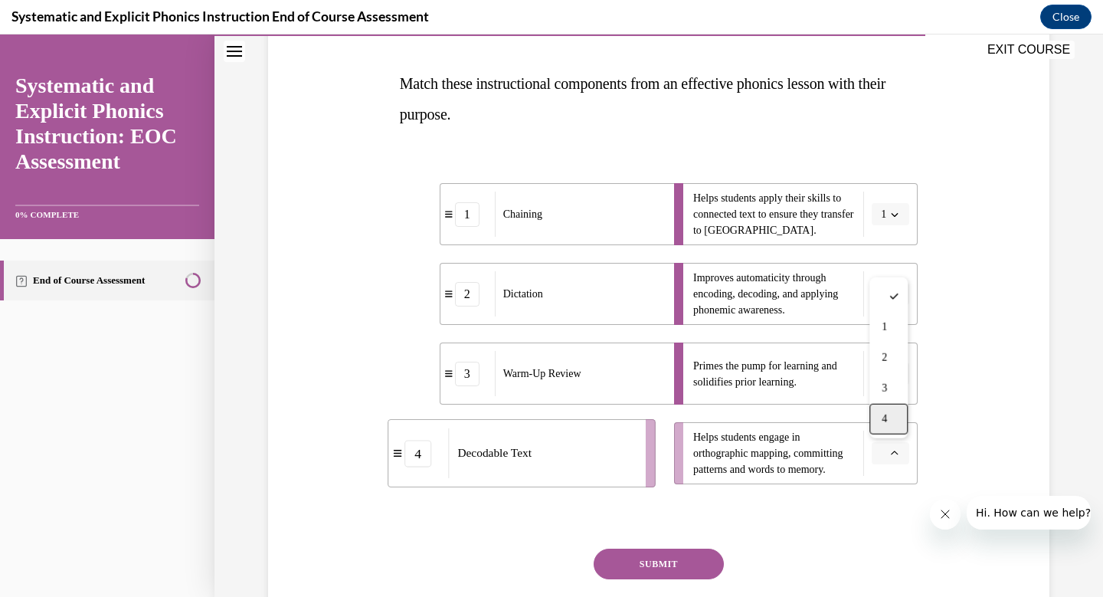
click at [889, 431] on div "4" at bounding box center [888, 419] width 38 height 31
click at [633, 592] on div "SUBMIT" at bounding box center [659, 586] width 519 height 77
click at [637, 570] on button "SUBMIT" at bounding box center [659, 563] width 130 height 31
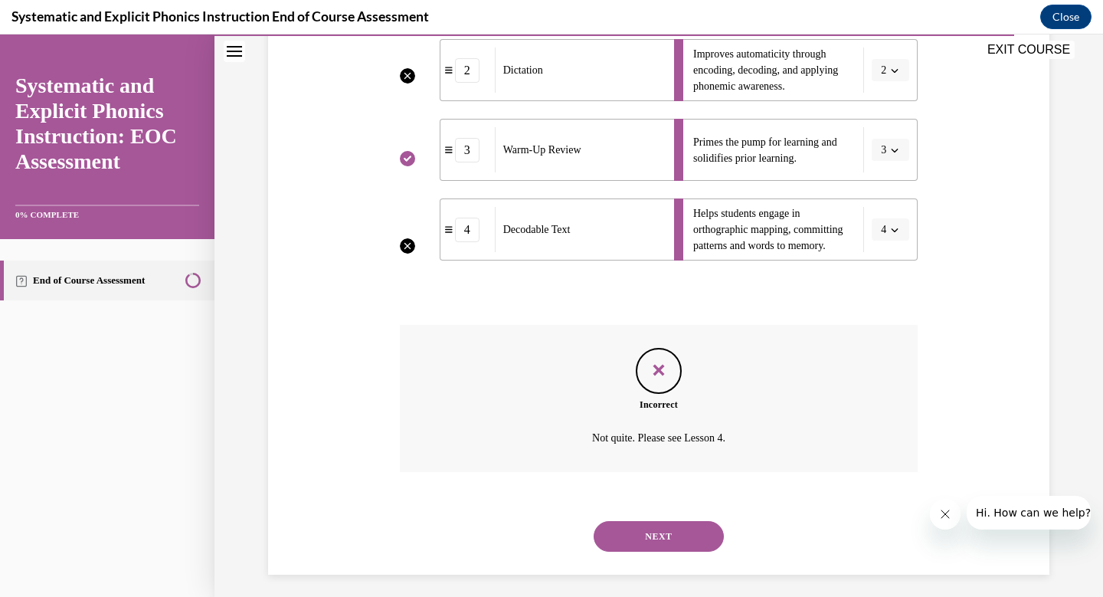
scroll to position [456, 0]
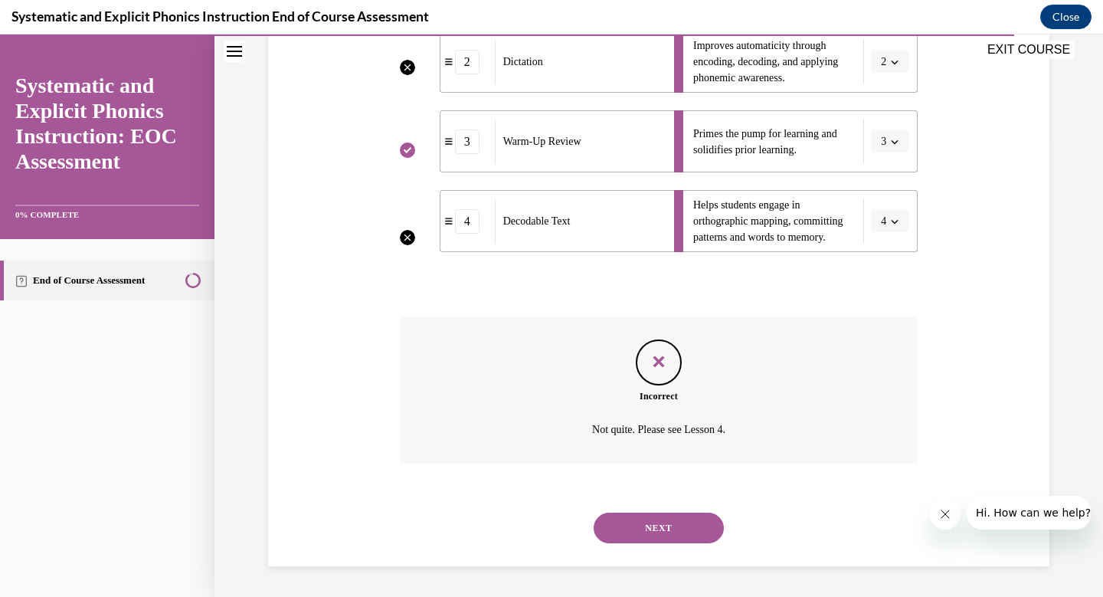
click at [658, 522] on button "NEXT" at bounding box center [659, 527] width 130 height 31
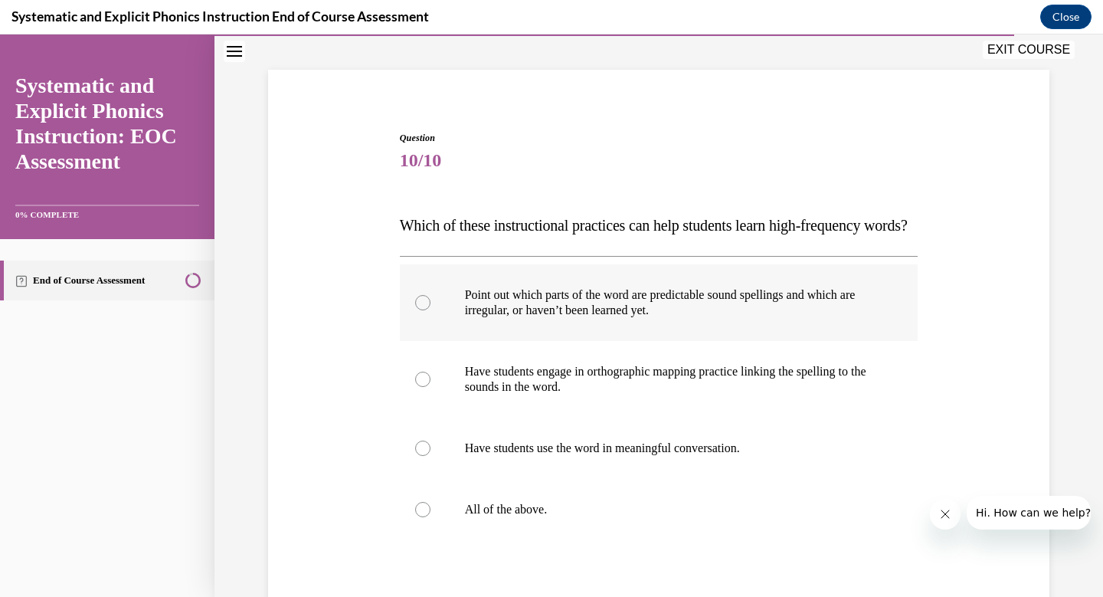
scroll to position [117, 0]
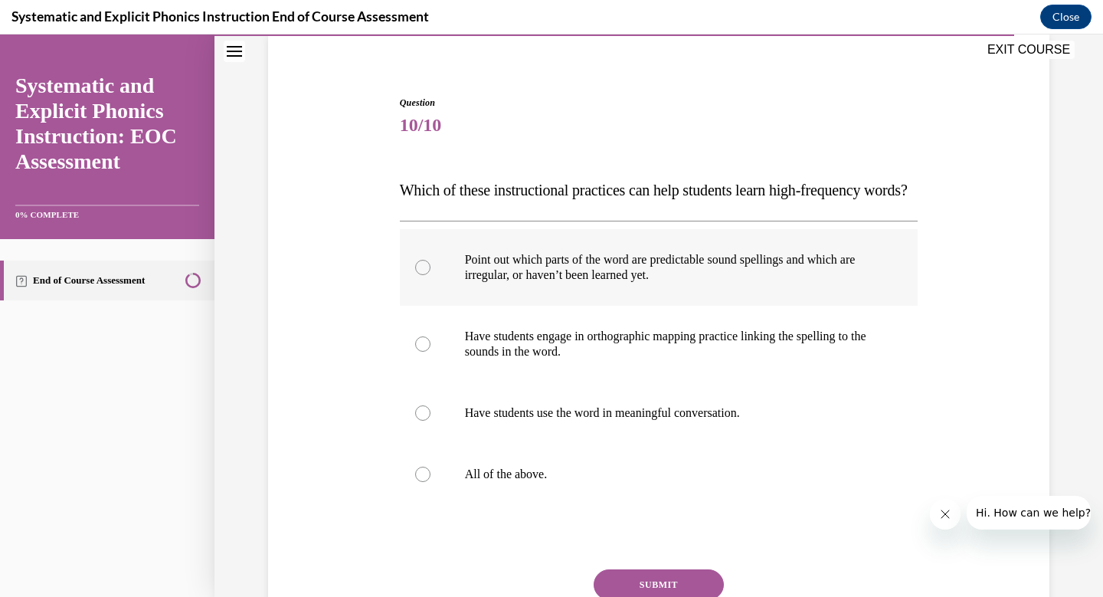
click at [646, 283] on p "Point out which parts of the word are predictable sound spellings and which are…" at bounding box center [672, 267] width 415 height 31
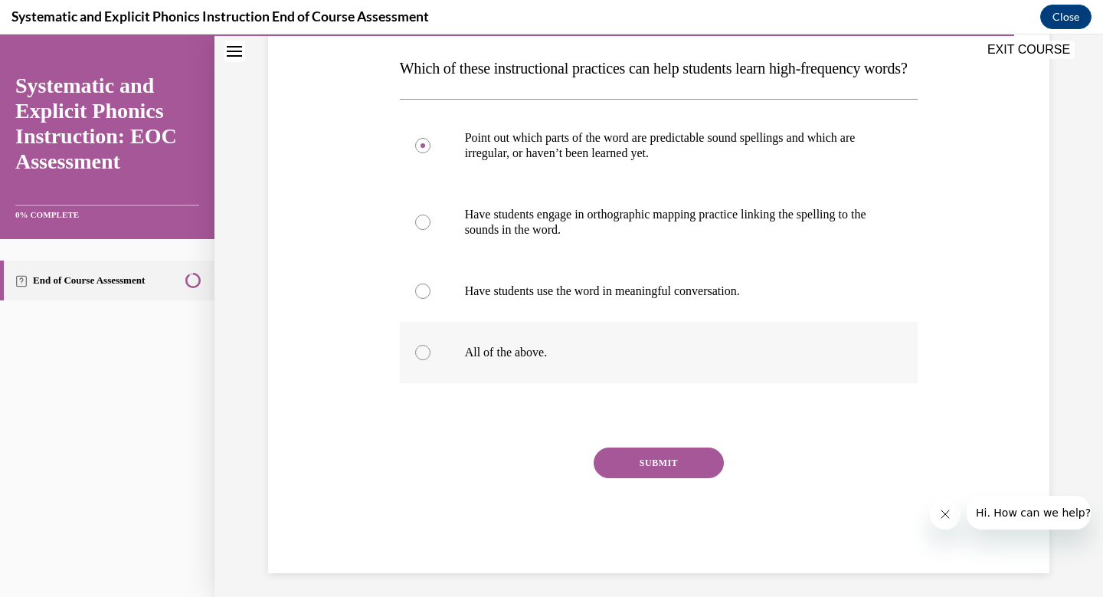
click at [571, 383] on div at bounding box center [659, 352] width 519 height 61
click at [615, 478] on button "SUBMIT" at bounding box center [659, 462] width 130 height 31
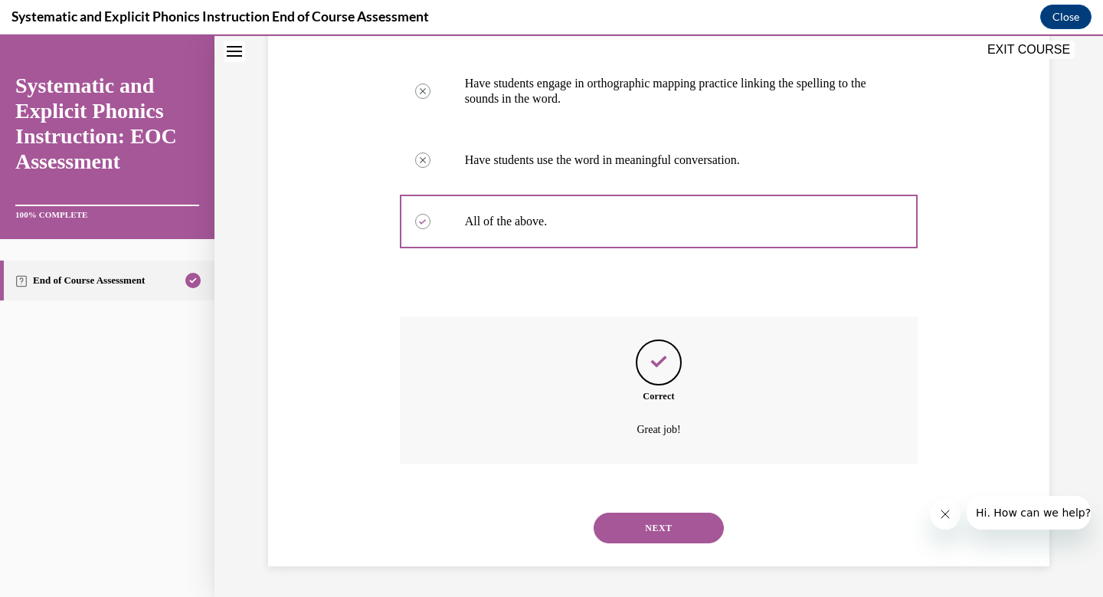
scroll to position [401, 0]
click at [660, 510] on div "NEXT" at bounding box center [659, 527] width 519 height 61
click at [660, 528] on button "NEXT" at bounding box center [659, 527] width 130 height 31
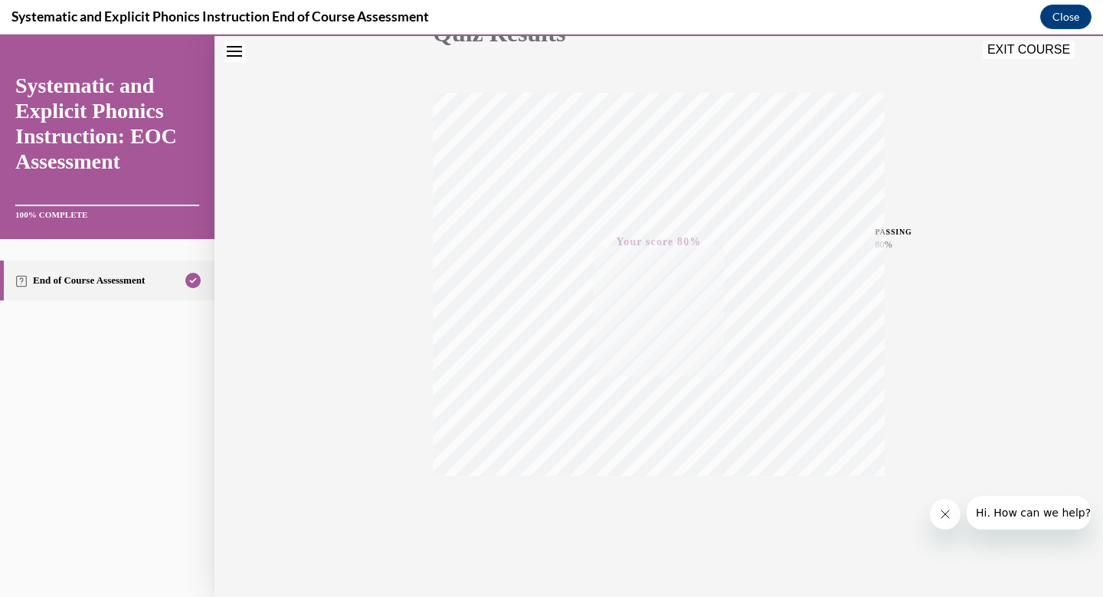
scroll to position [223, 0]
click at [1041, 45] on button "EXIT COURSE" at bounding box center [1029, 50] width 92 height 18
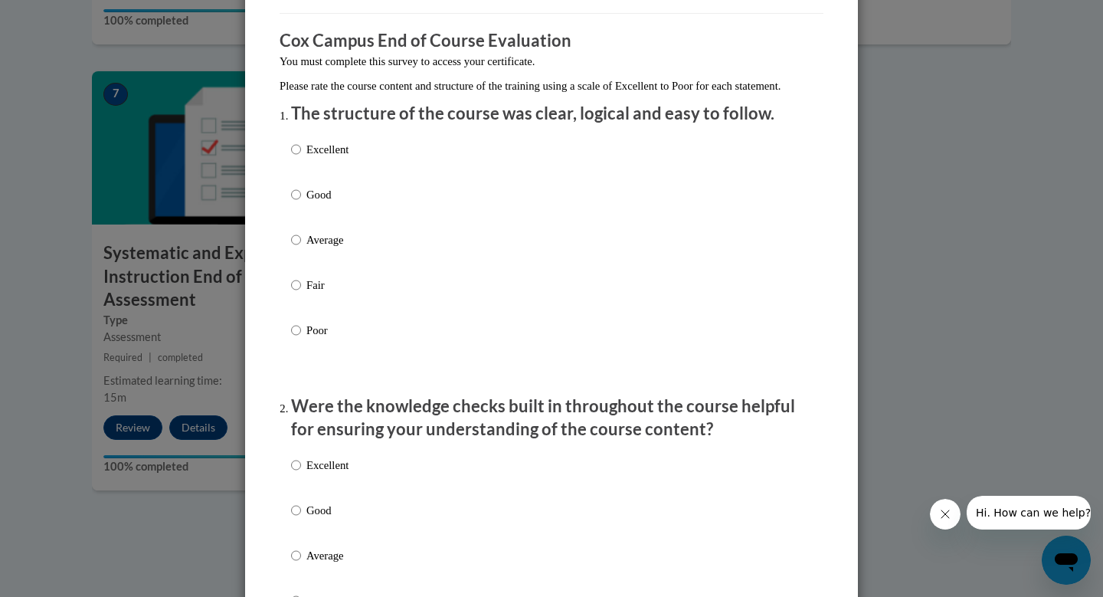
scroll to position [113, 0]
click at [301, 162] on label "Excellent" at bounding box center [319, 159] width 57 height 41
click at [301, 156] on input "Excellent" at bounding box center [296, 147] width 10 height 17
radio input "true"
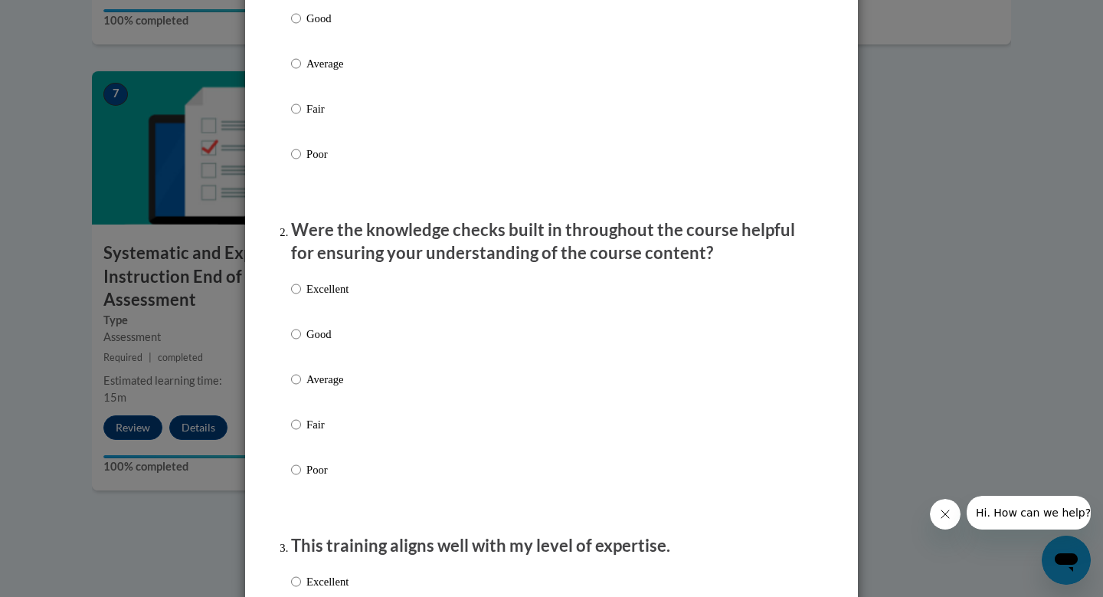
scroll to position [344, 0]
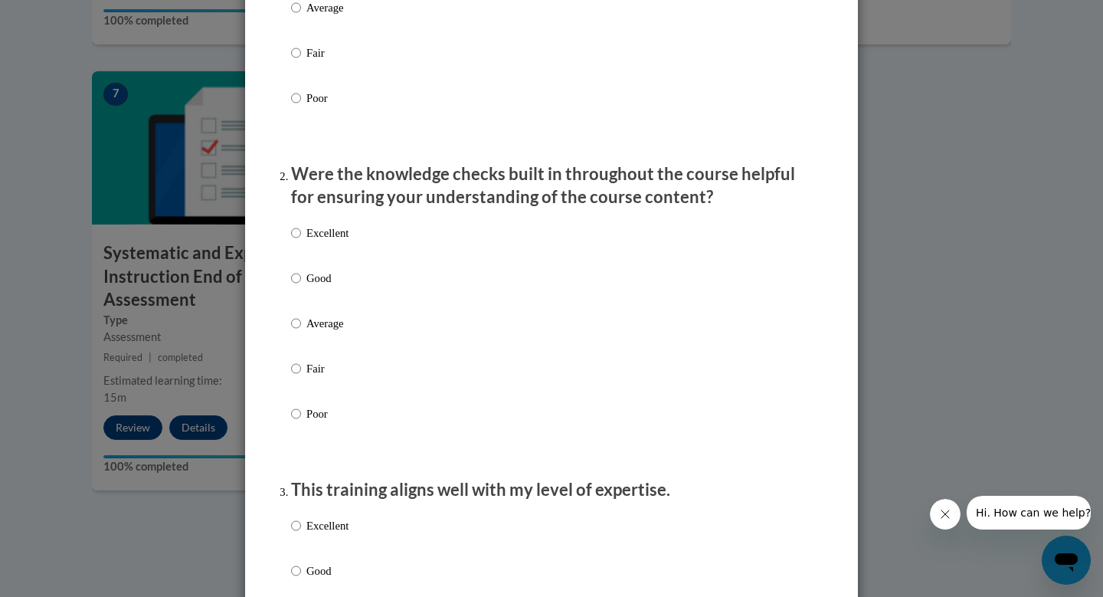
click at [315, 241] on p "Excellent" at bounding box center [327, 232] width 42 height 17
click at [301, 241] on input "Excellent" at bounding box center [296, 232] width 10 height 17
radio input "true"
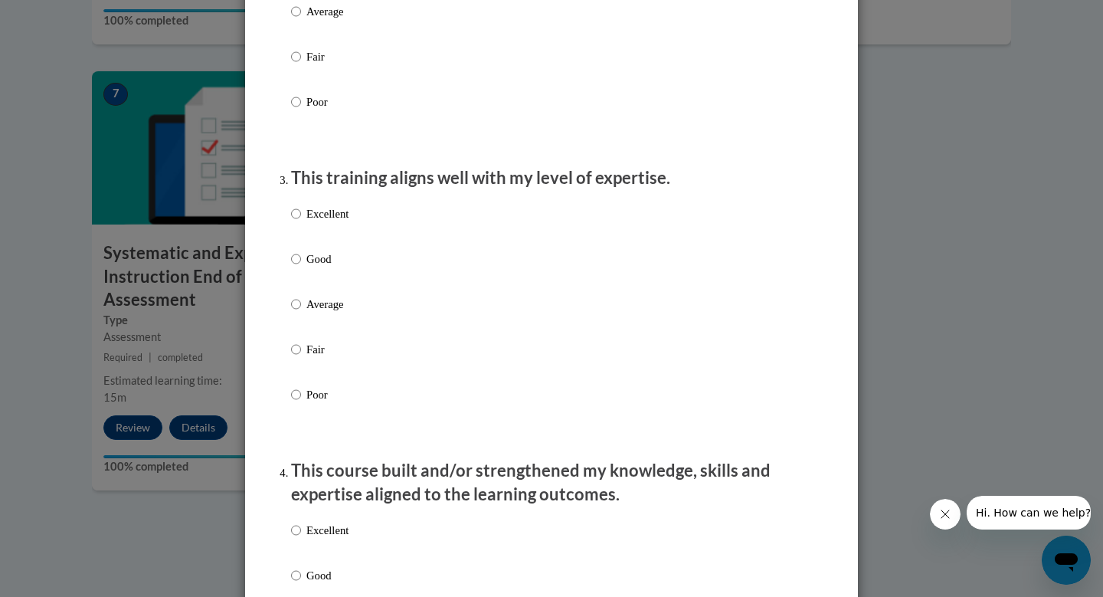
scroll to position [771, 0]
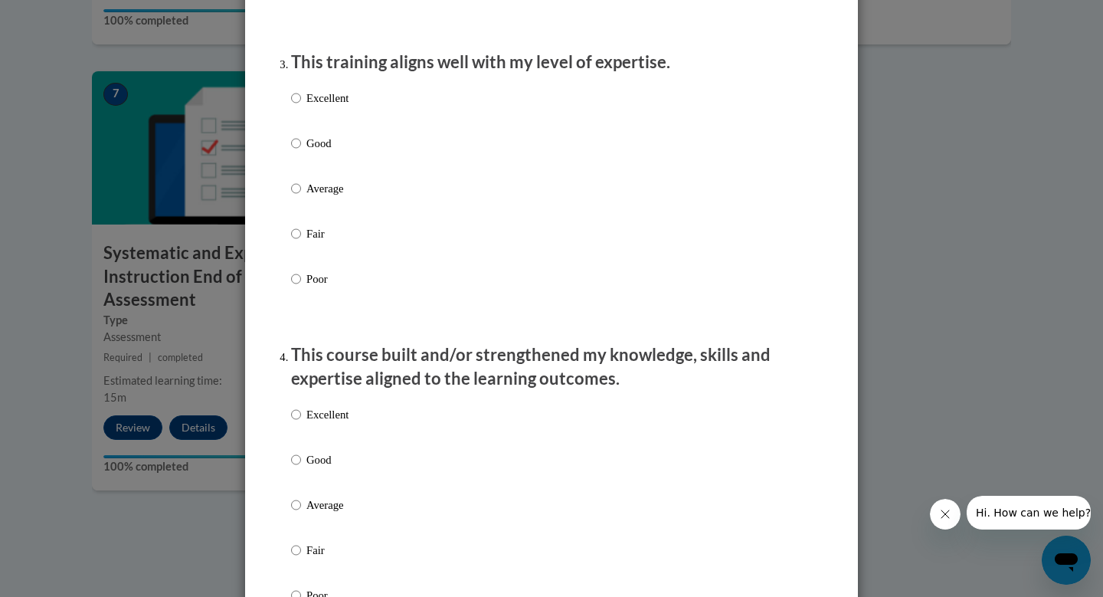
click at [311, 152] on p "Good" at bounding box center [327, 143] width 42 height 17
click at [301, 152] on input "Good" at bounding box center [296, 143] width 10 height 17
radio input "true"
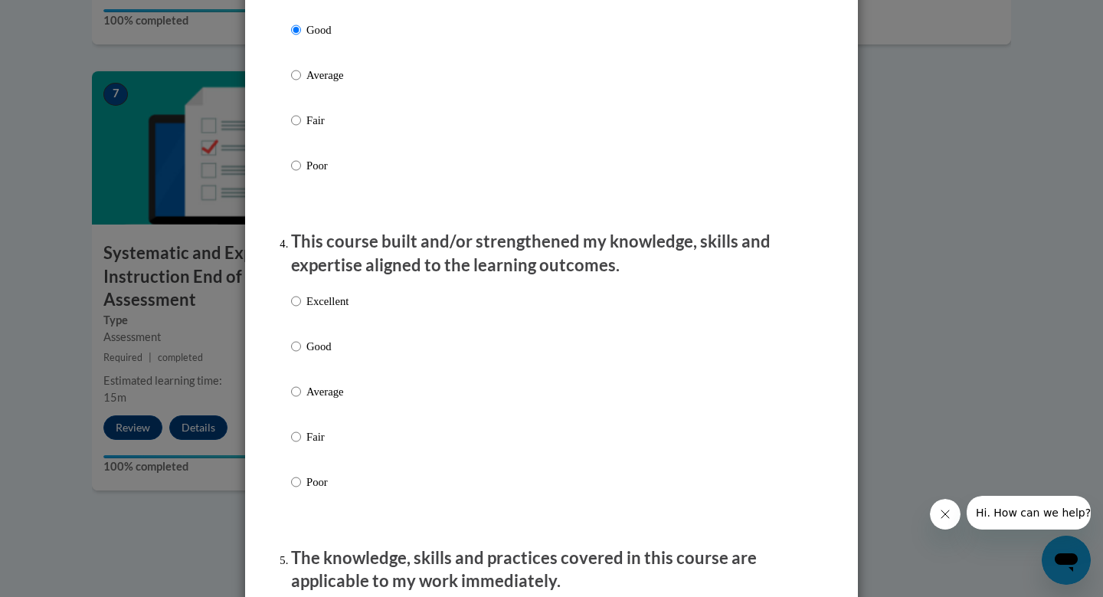
click at [314, 309] on p "Excellent" at bounding box center [327, 301] width 42 height 17
click at [301, 309] on input "Excellent" at bounding box center [296, 301] width 10 height 17
radio input "true"
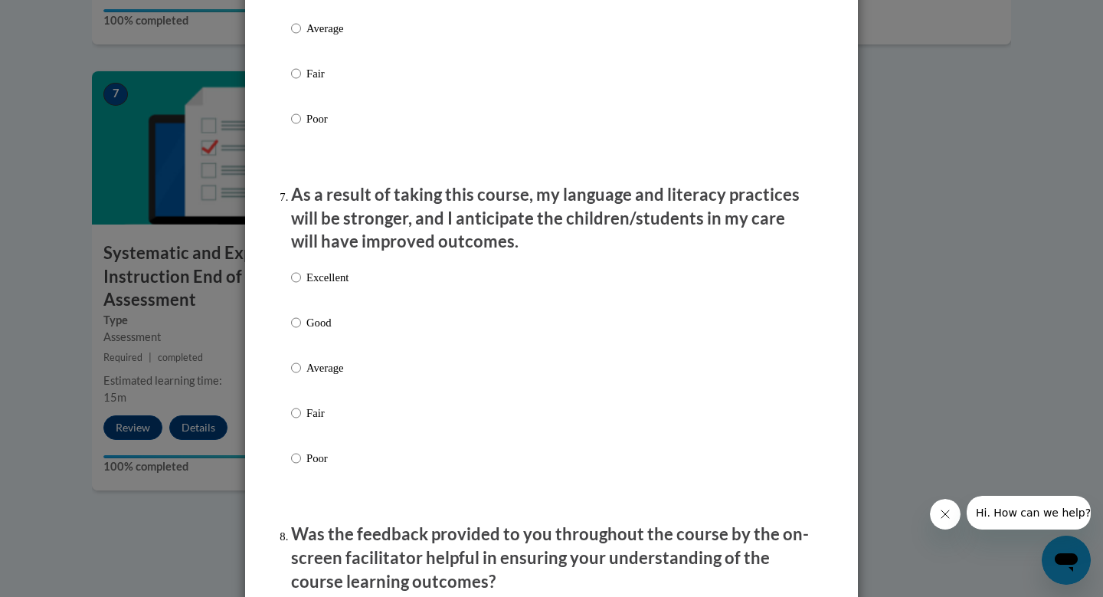
scroll to position [2590, 0]
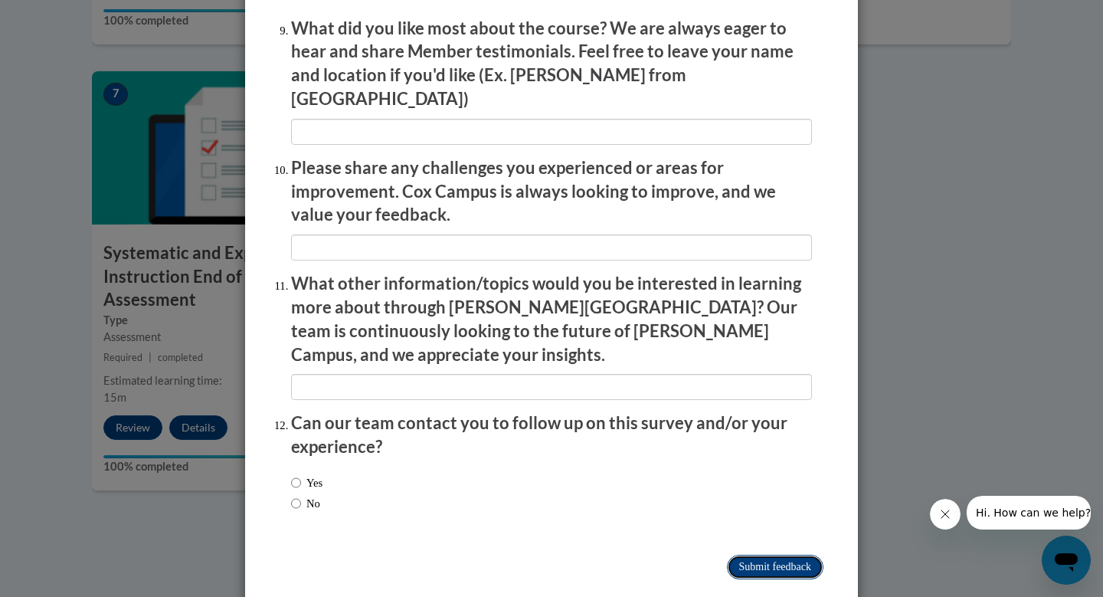
click at [787, 555] on input "Submit feedback" at bounding box center [775, 567] width 97 height 25
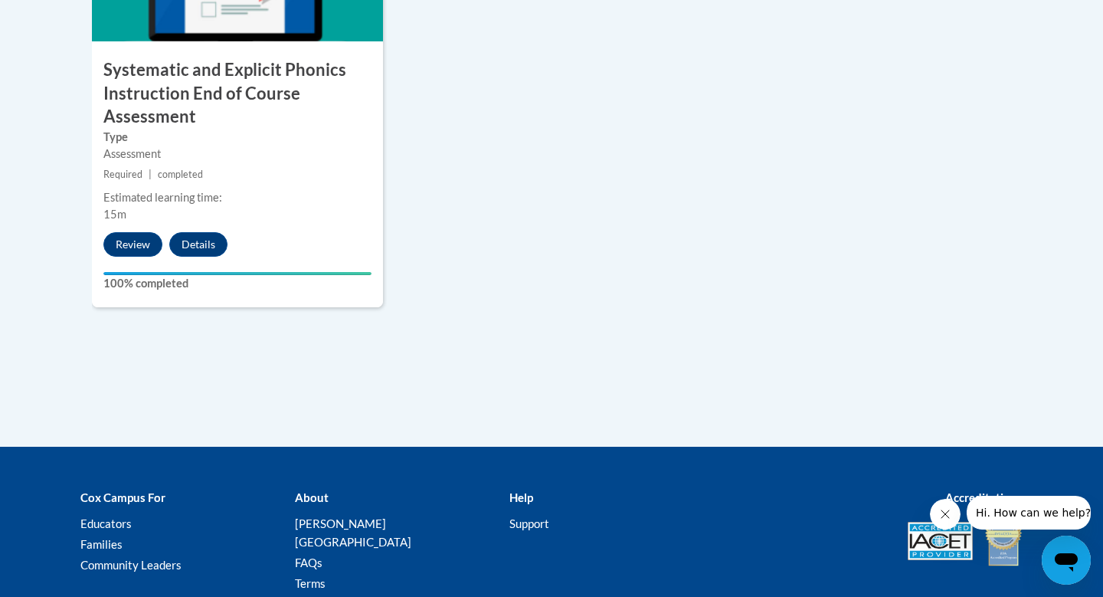
scroll to position [1474, 0]
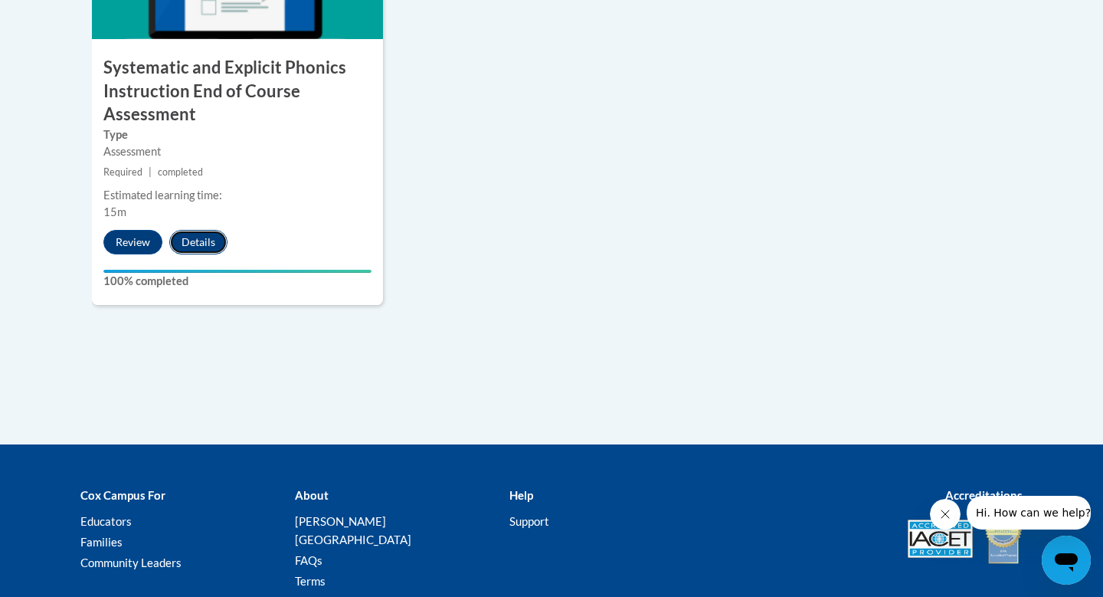
click at [188, 237] on button "Details" at bounding box center [198, 242] width 58 height 25
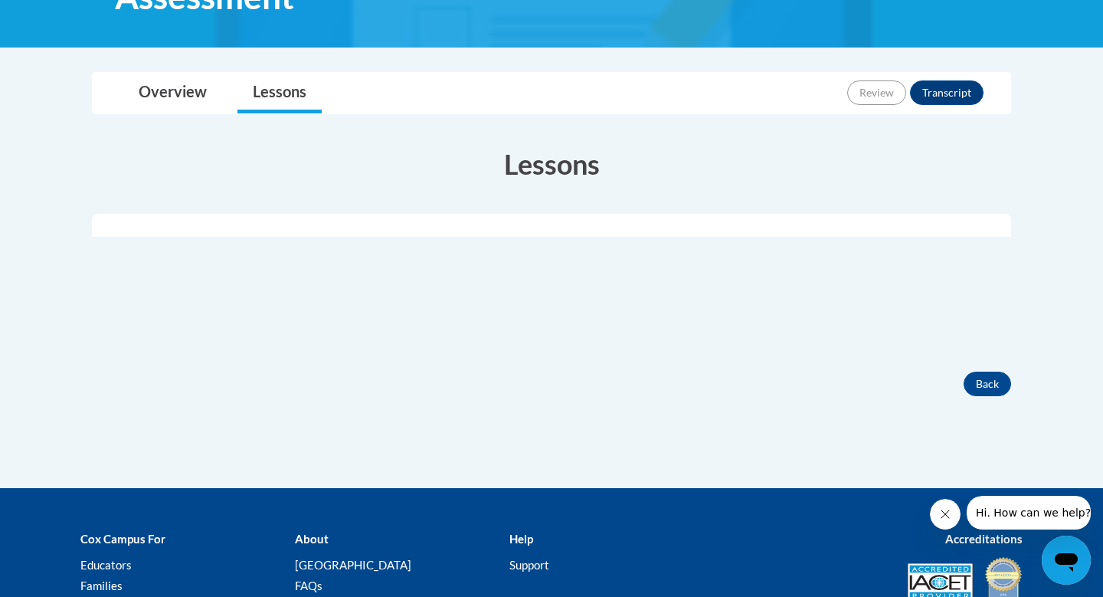
scroll to position [355, 0]
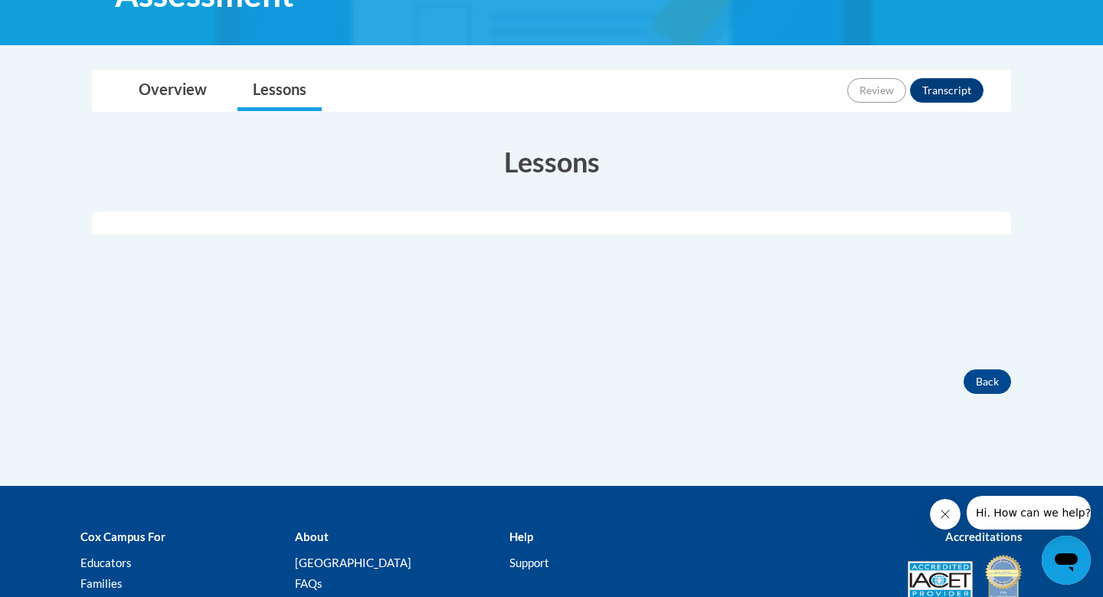
click at [987, 366] on div "Lessons Completed Your Progress" at bounding box center [551, 248] width 942 height 242
click at [987, 378] on button "Back" at bounding box center [987, 381] width 47 height 25
